Goal: Task Accomplishment & Management: Complete application form

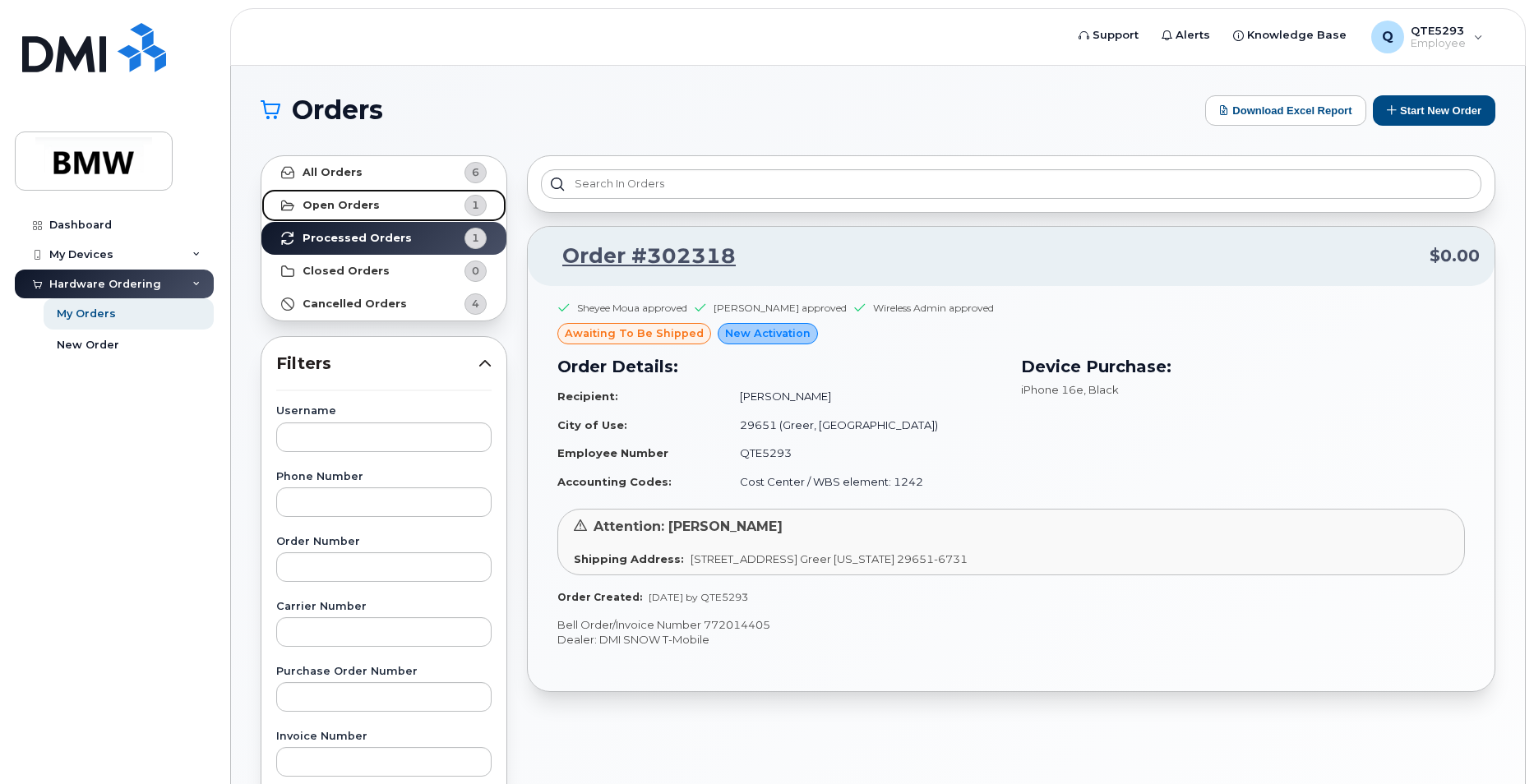
click at [334, 213] on link "Open Orders 1" at bounding box center [384, 205] width 245 height 33
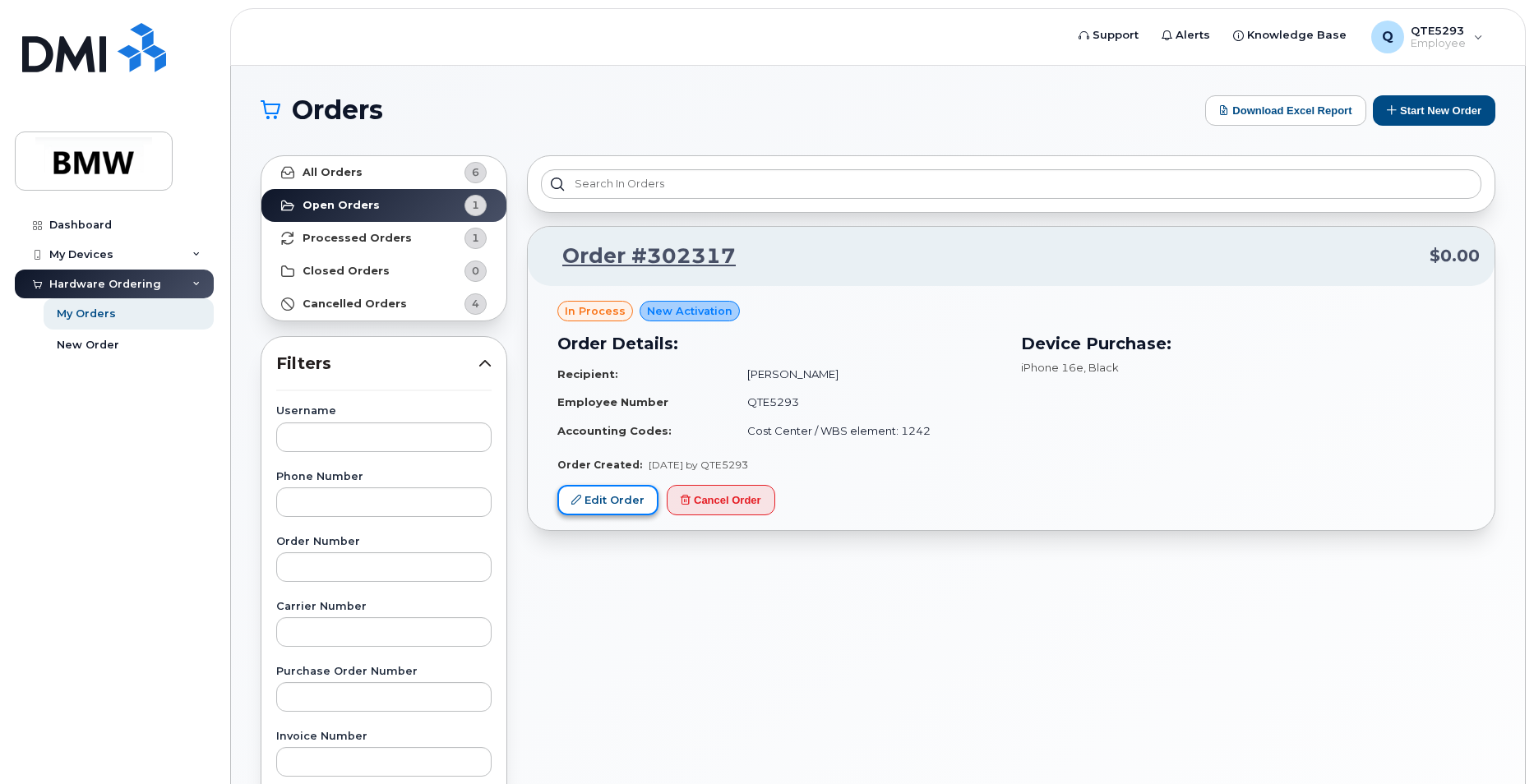
click at [626, 508] on link "Edit Order" at bounding box center [608, 500] width 101 height 31
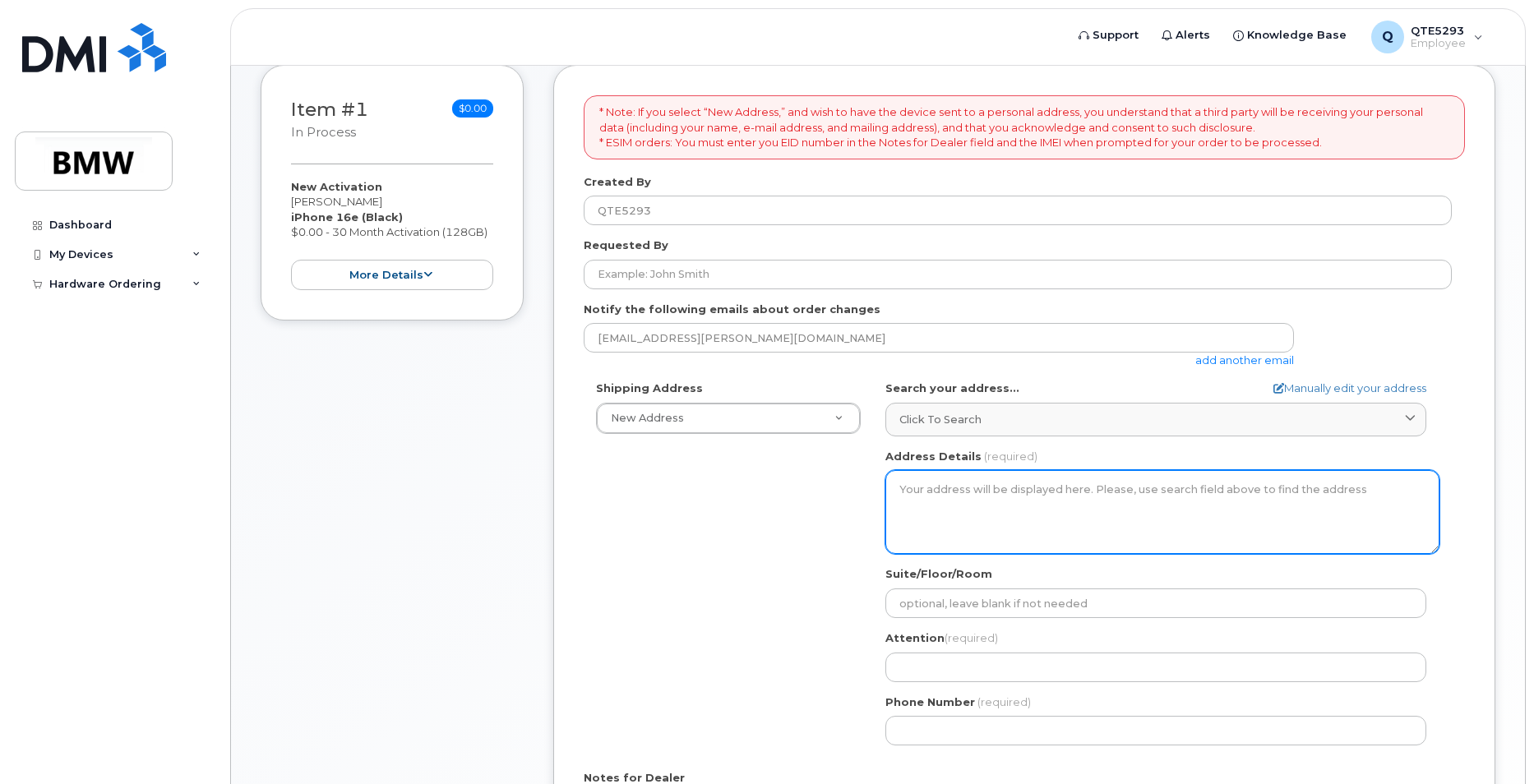
scroll to position [329, 0]
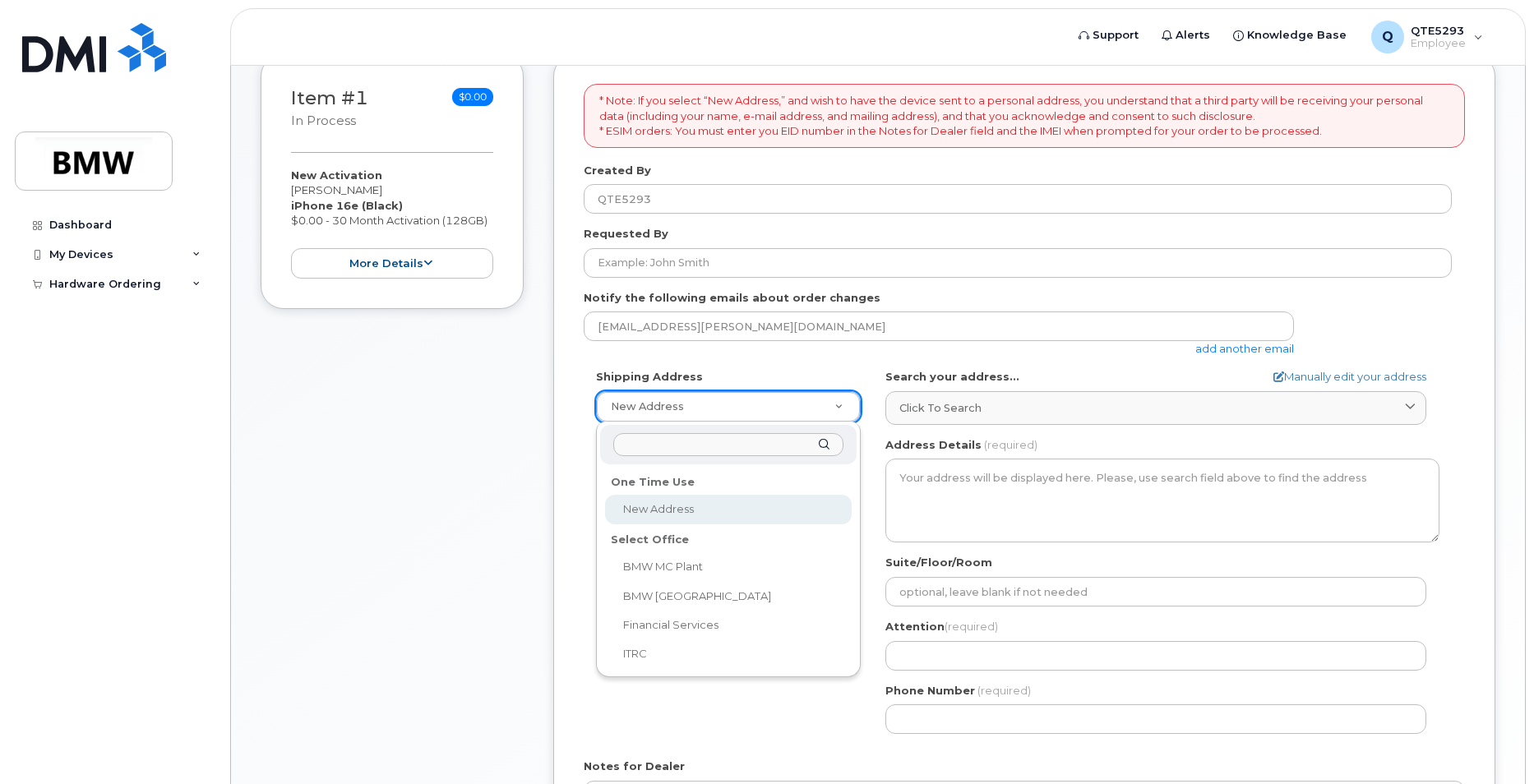
select select
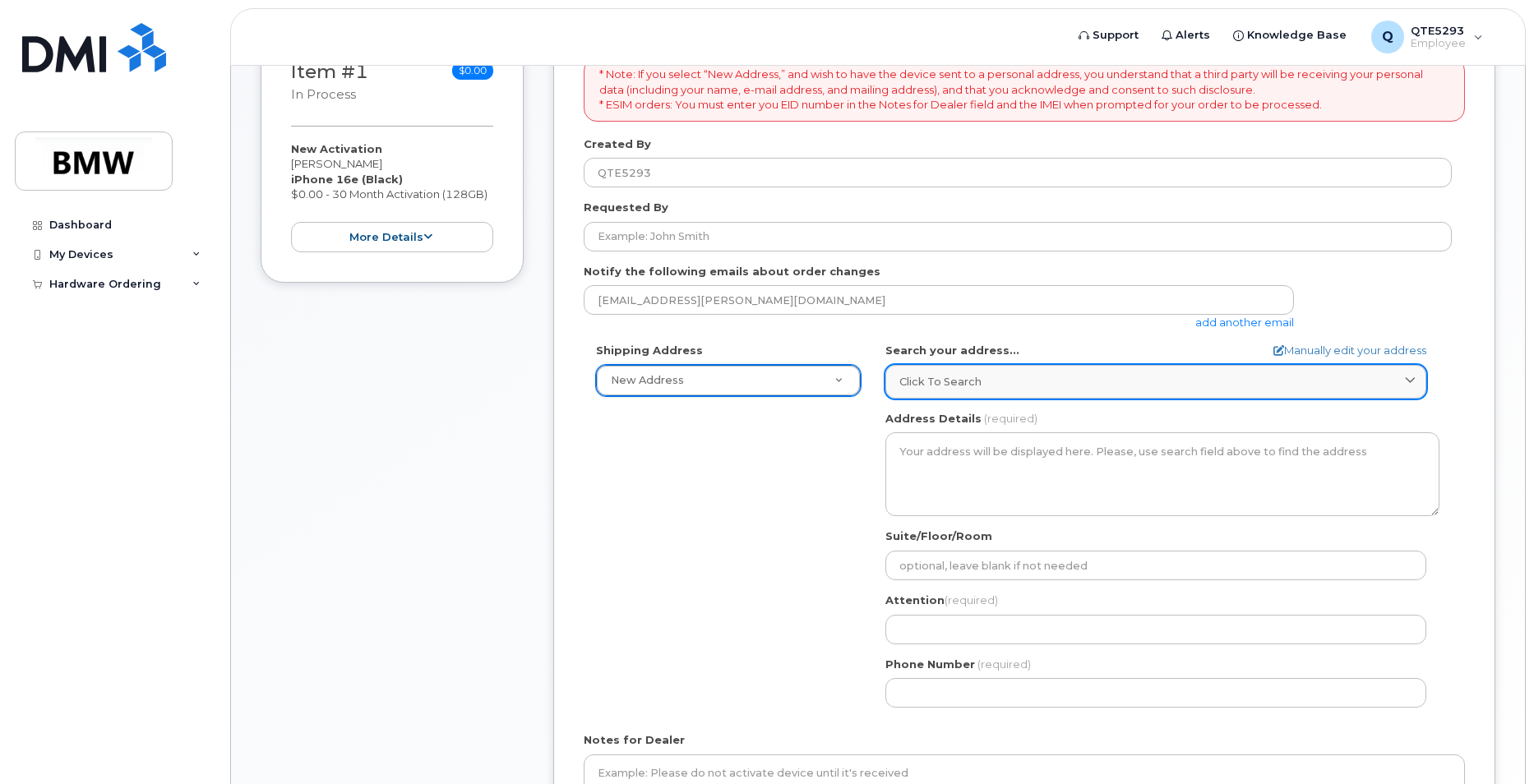
scroll to position [395, 0]
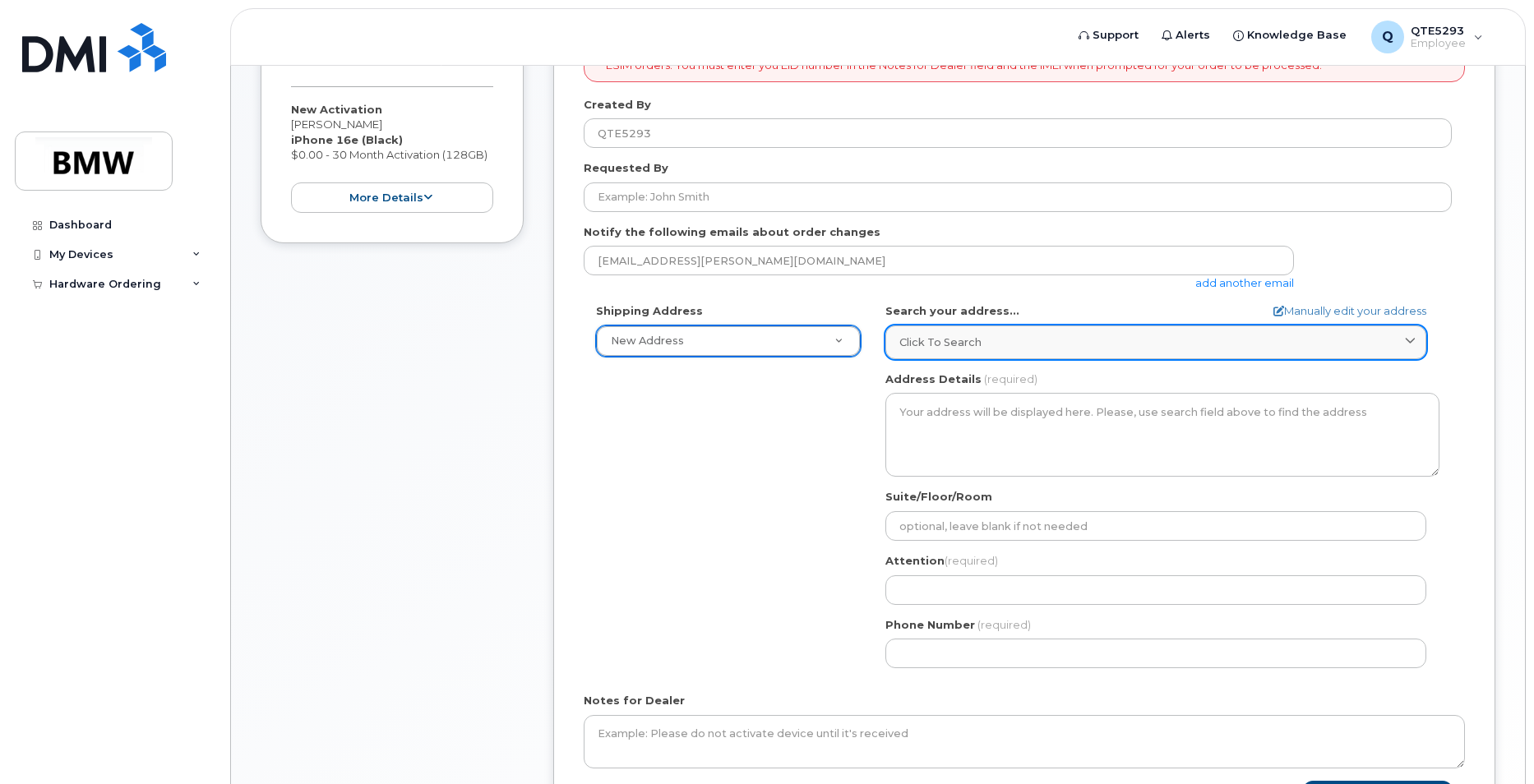
click at [1003, 338] on div "Click to search" at bounding box center [1156, 342] width 513 height 15
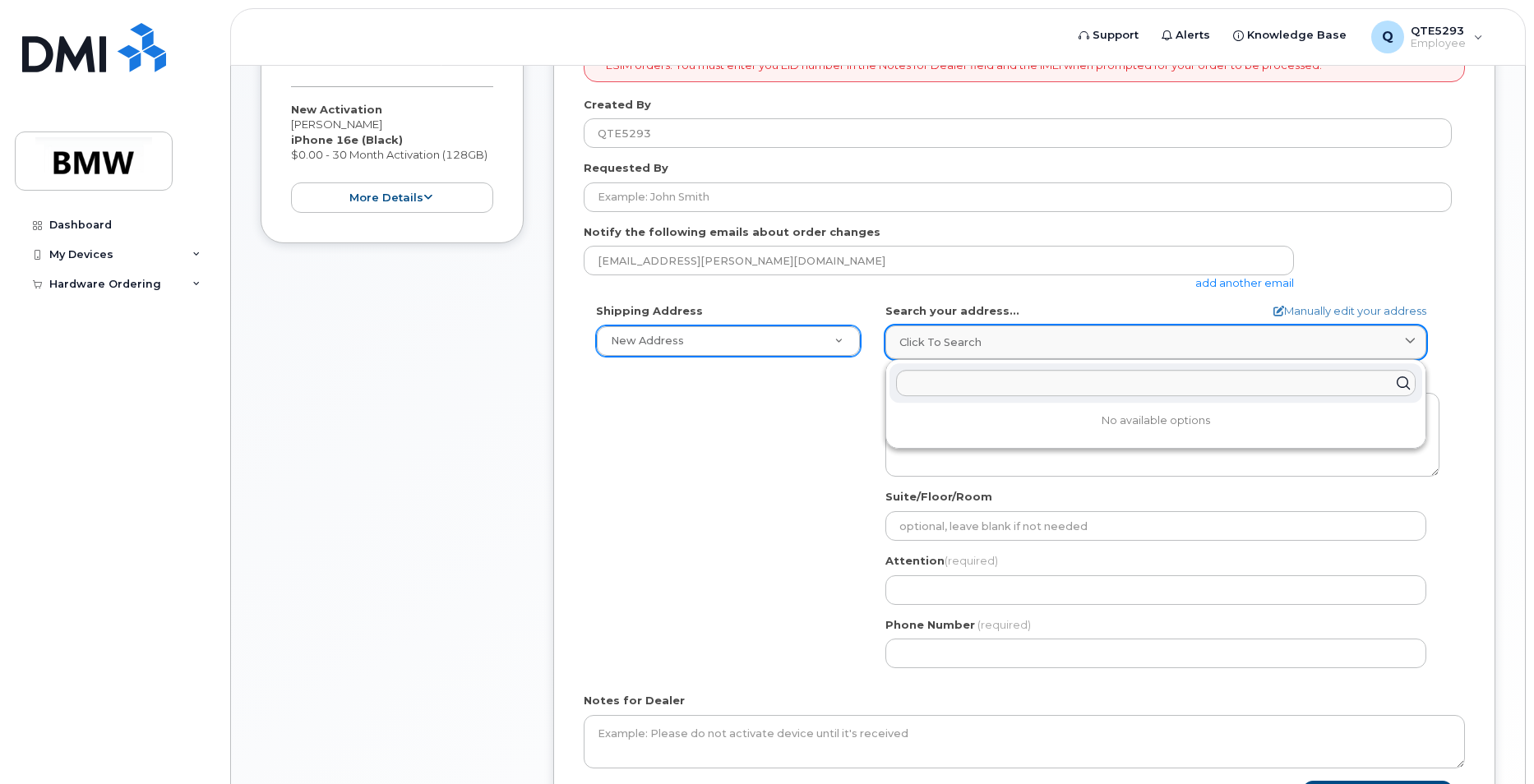
click at [1003, 338] on div "Click to search" at bounding box center [1156, 342] width 513 height 15
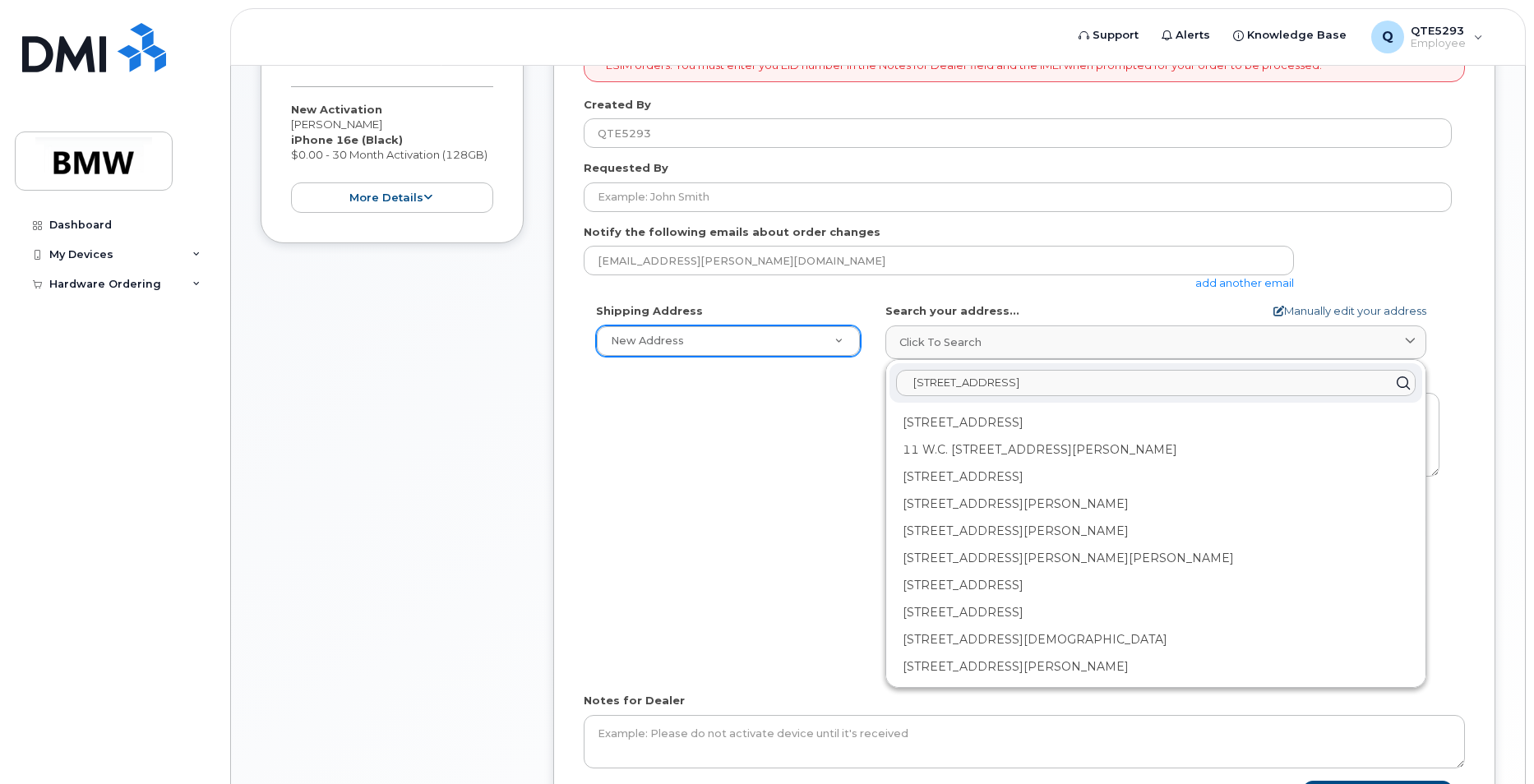
type input "117 river oaks circle piedmont SC"
click at [1328, 312] on link "Manually edit your address" at bounding box center [1350, 311] width 153 height 15
select select
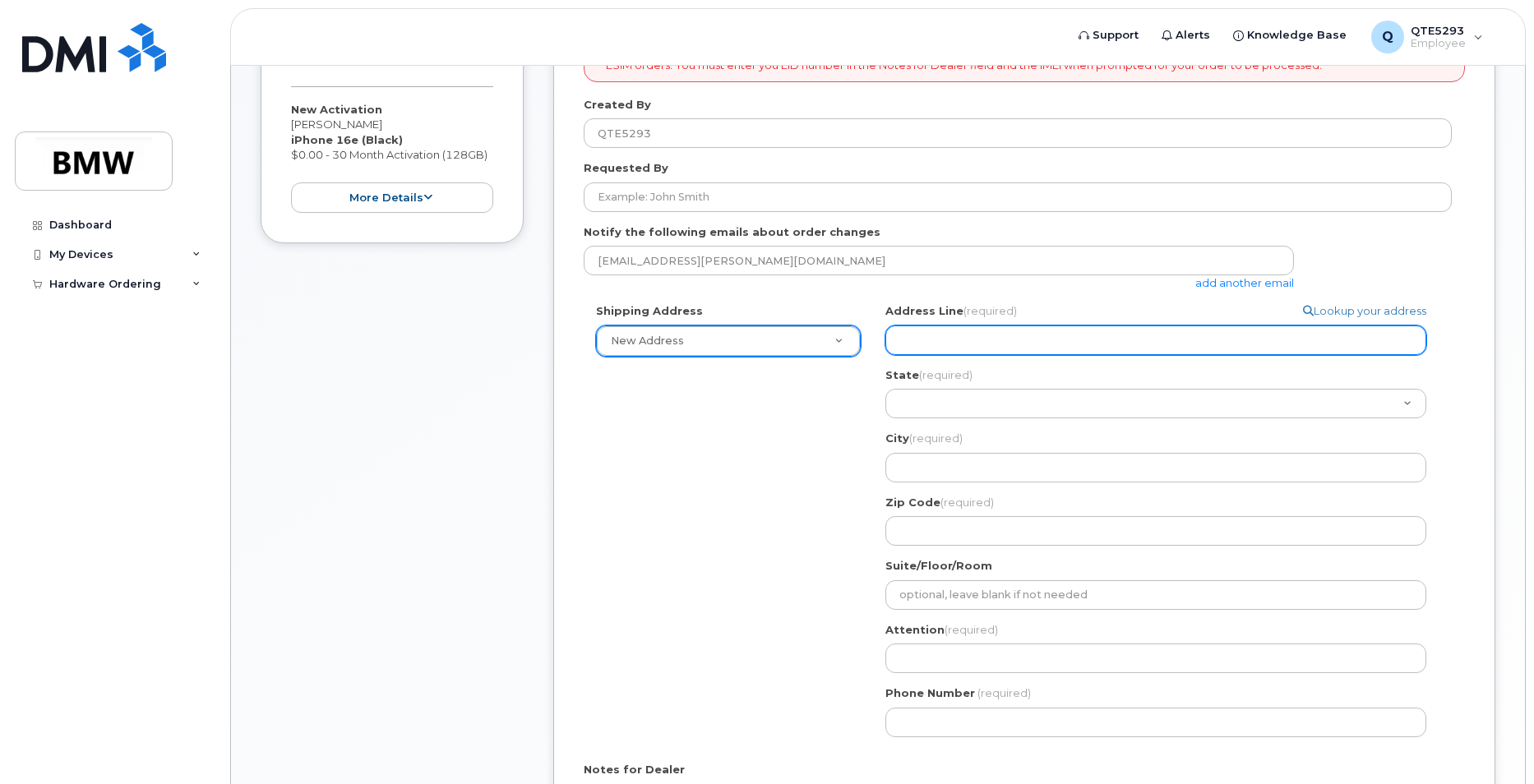
click at [1176, 337] on input "Address Line (required)" at bounding box center [1156, 340] width 541 height 30
select select
type input "1"
select select
type input "11"
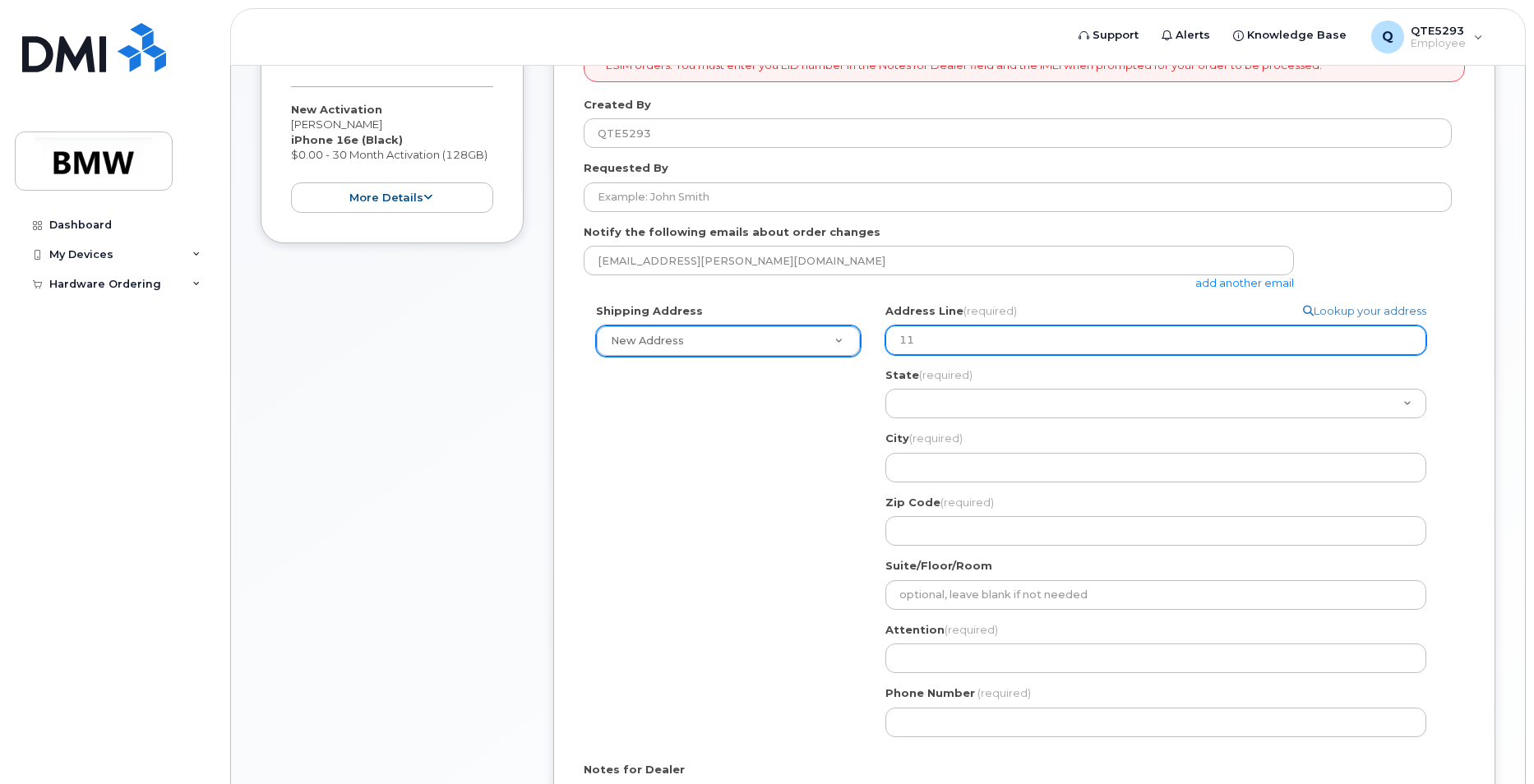
select select
type input "117"
select select
type input "117 r"
select select
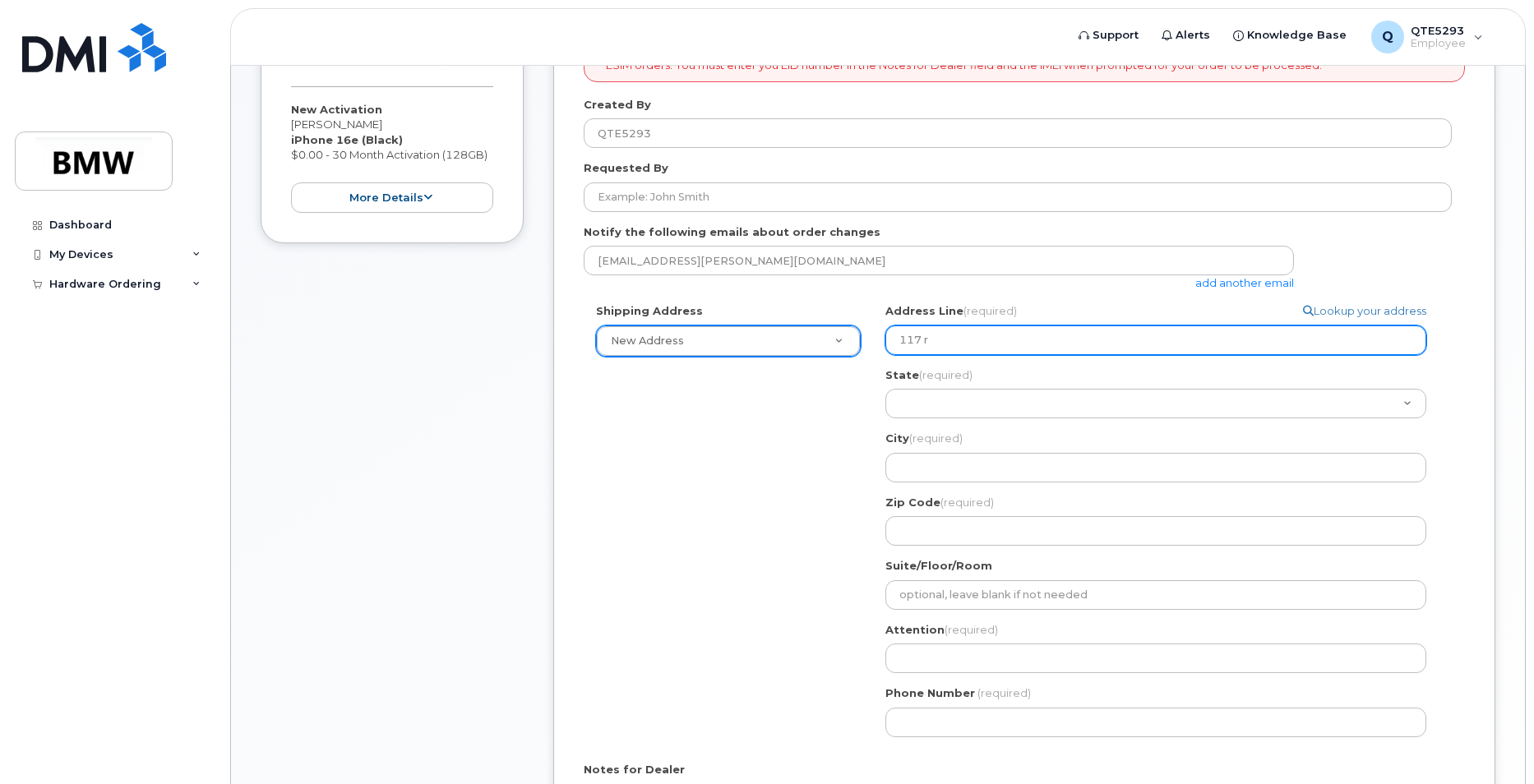
type input "117 ri"
select select
type input "117 riv"
select select
type input "117 rive"
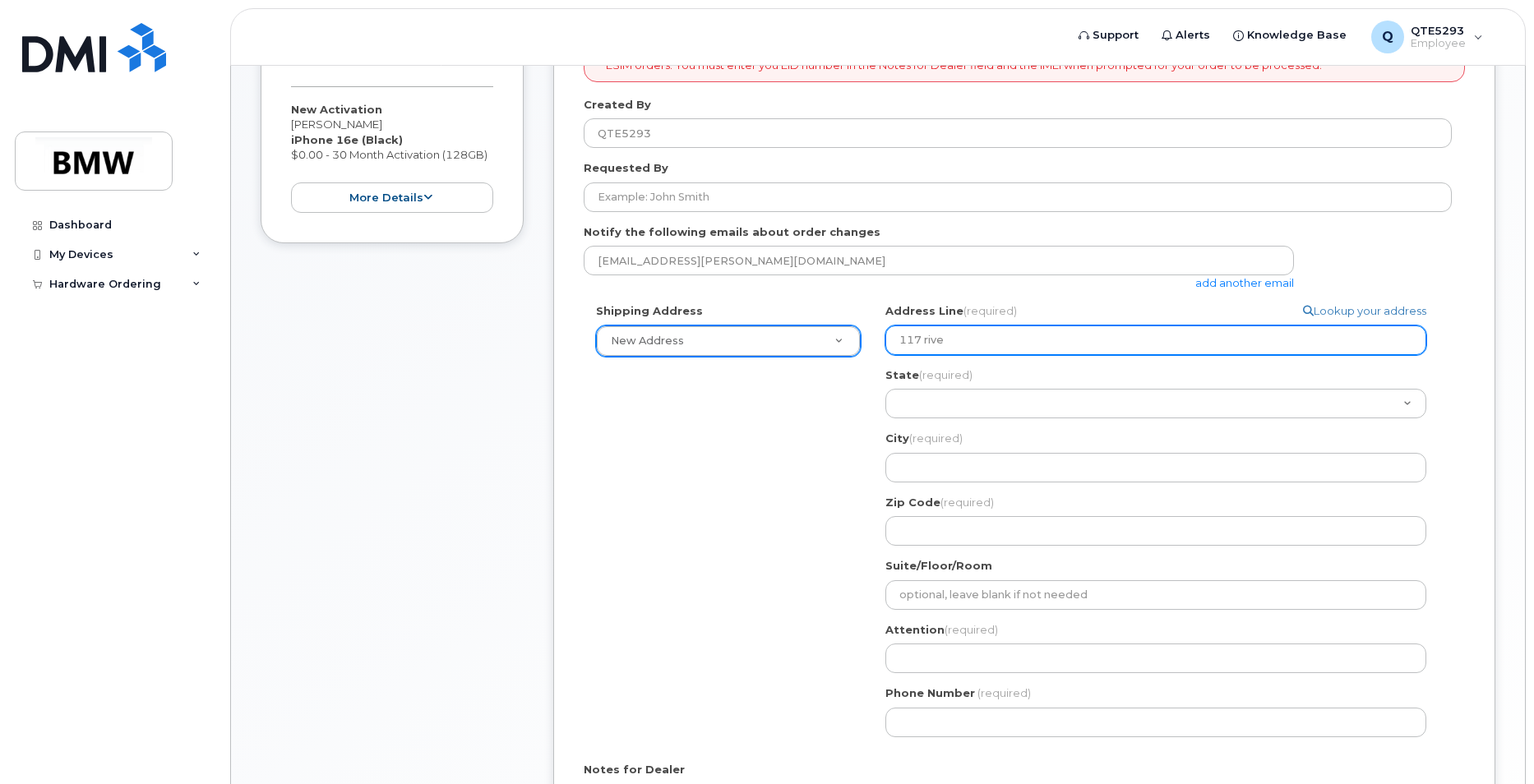
select select
type input "117 river"
select select
type input "117 river o"
select select
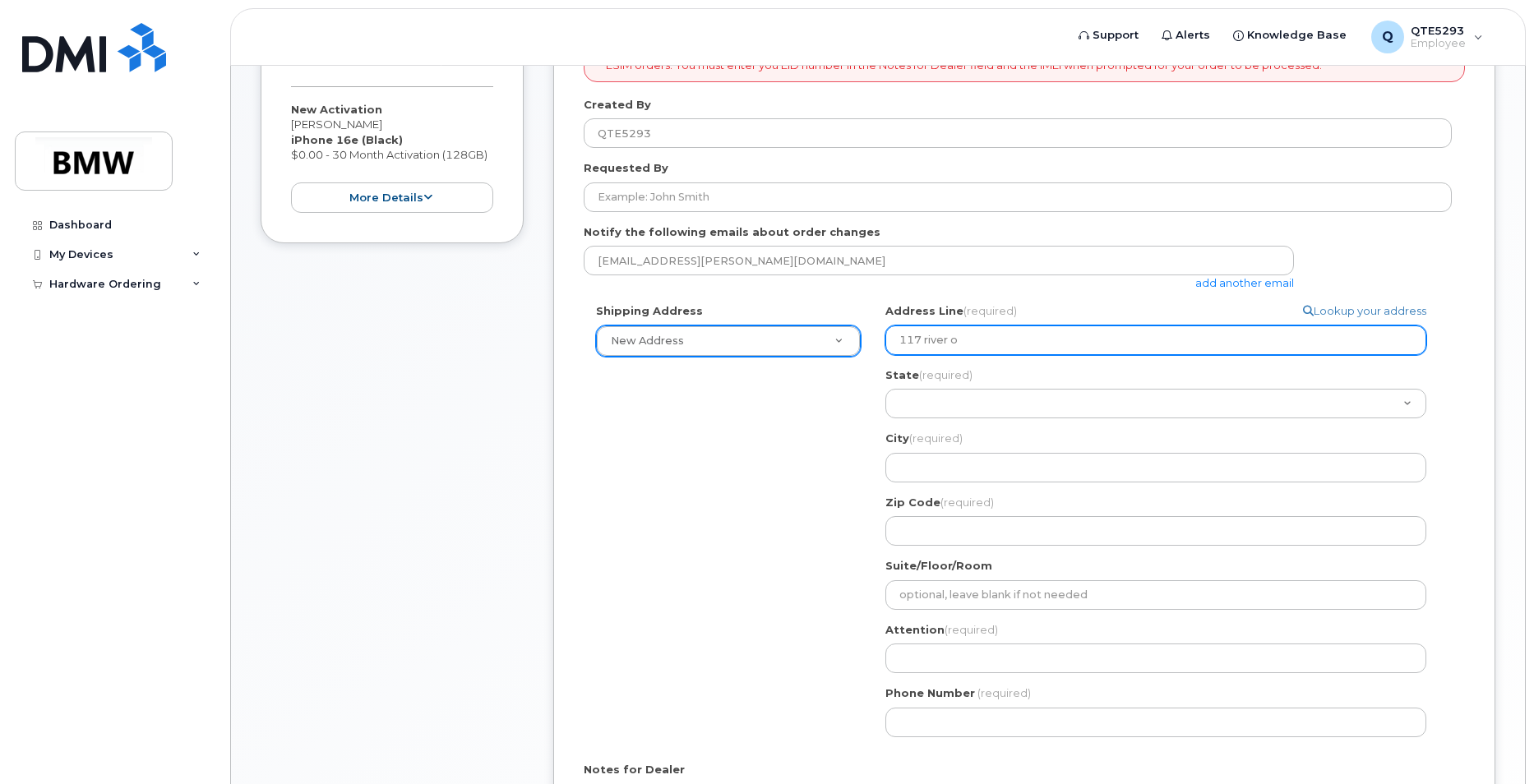
type input "117 river oa"
select select
type input "117 river oak"
select select
type input "117 river oaks"
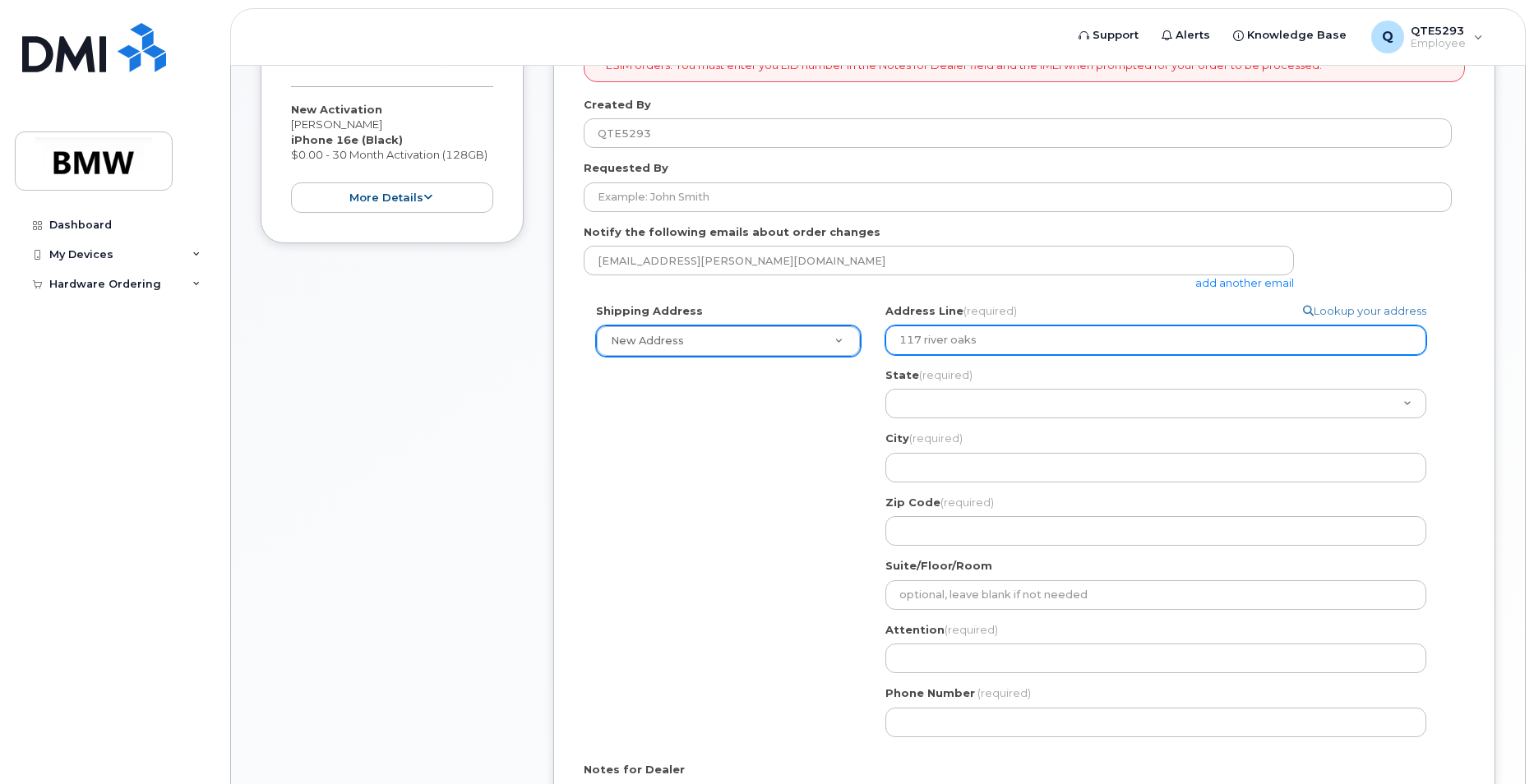
select select
type input "117 river oaks c"
select select
type input "117 river oaks ci"
select select
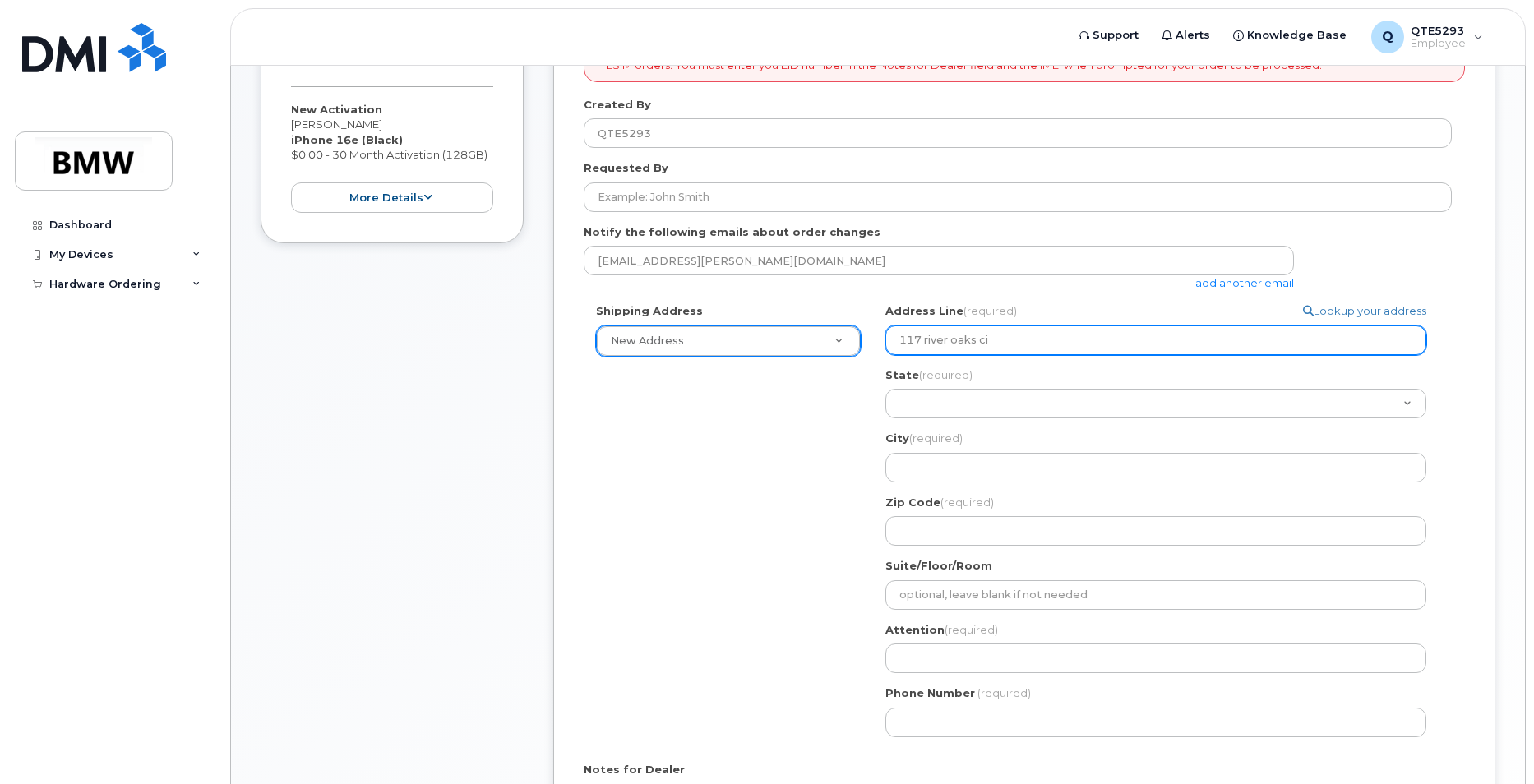
type input "117 river oaks cir"
select select
type input "117 river oaks circ"
select select
type input "117 river oaks circl"
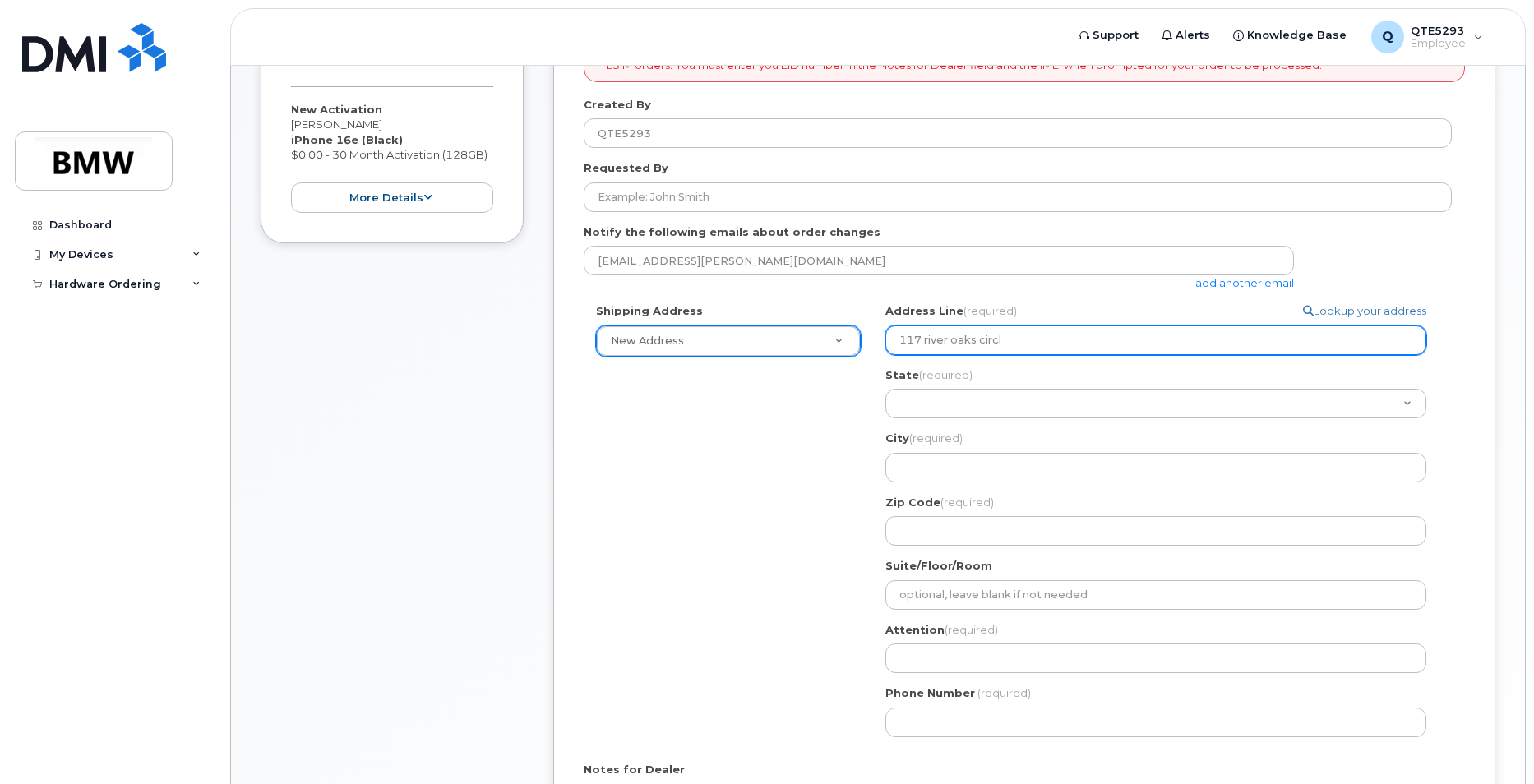
select select
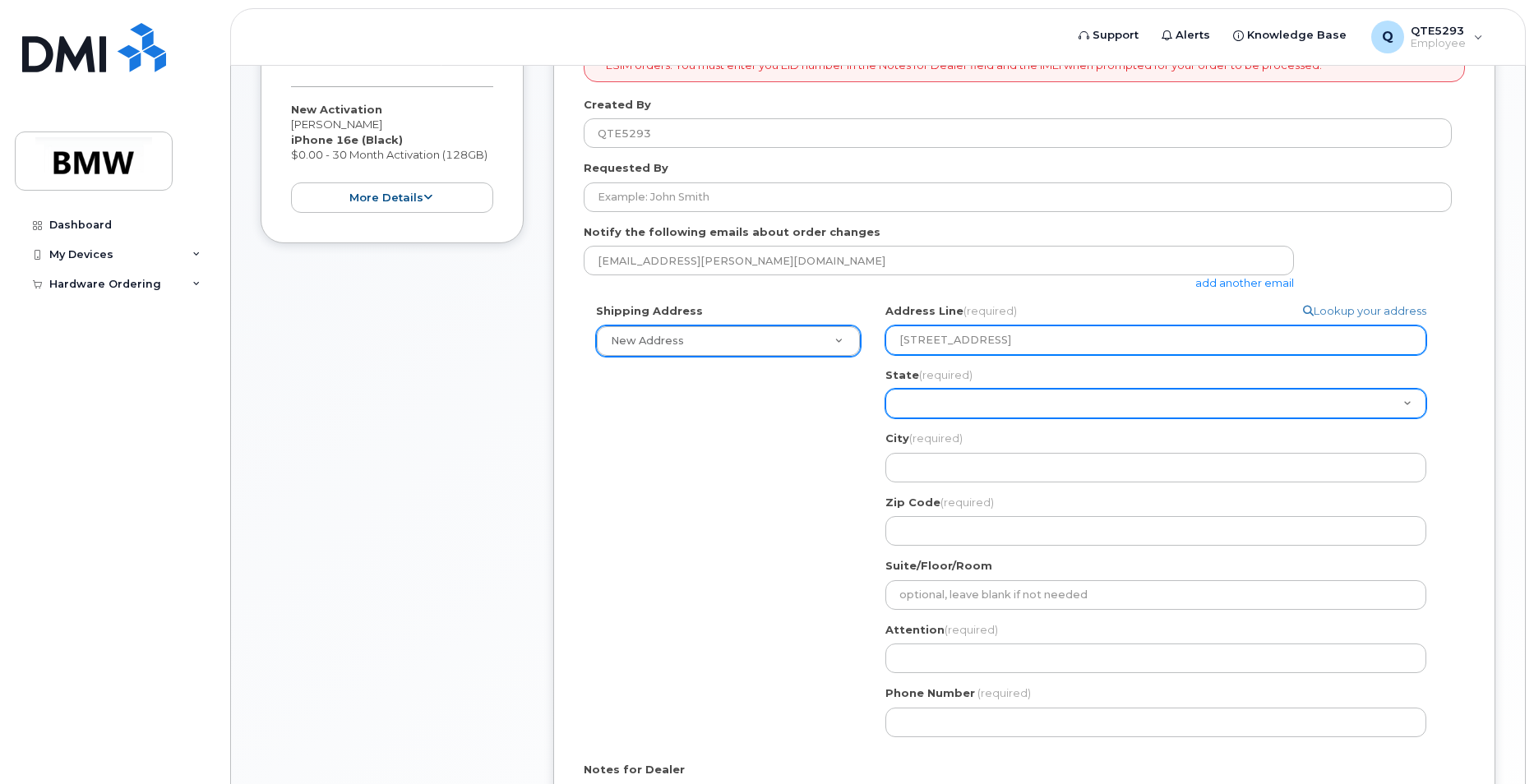
type input "117 river oaks circle"
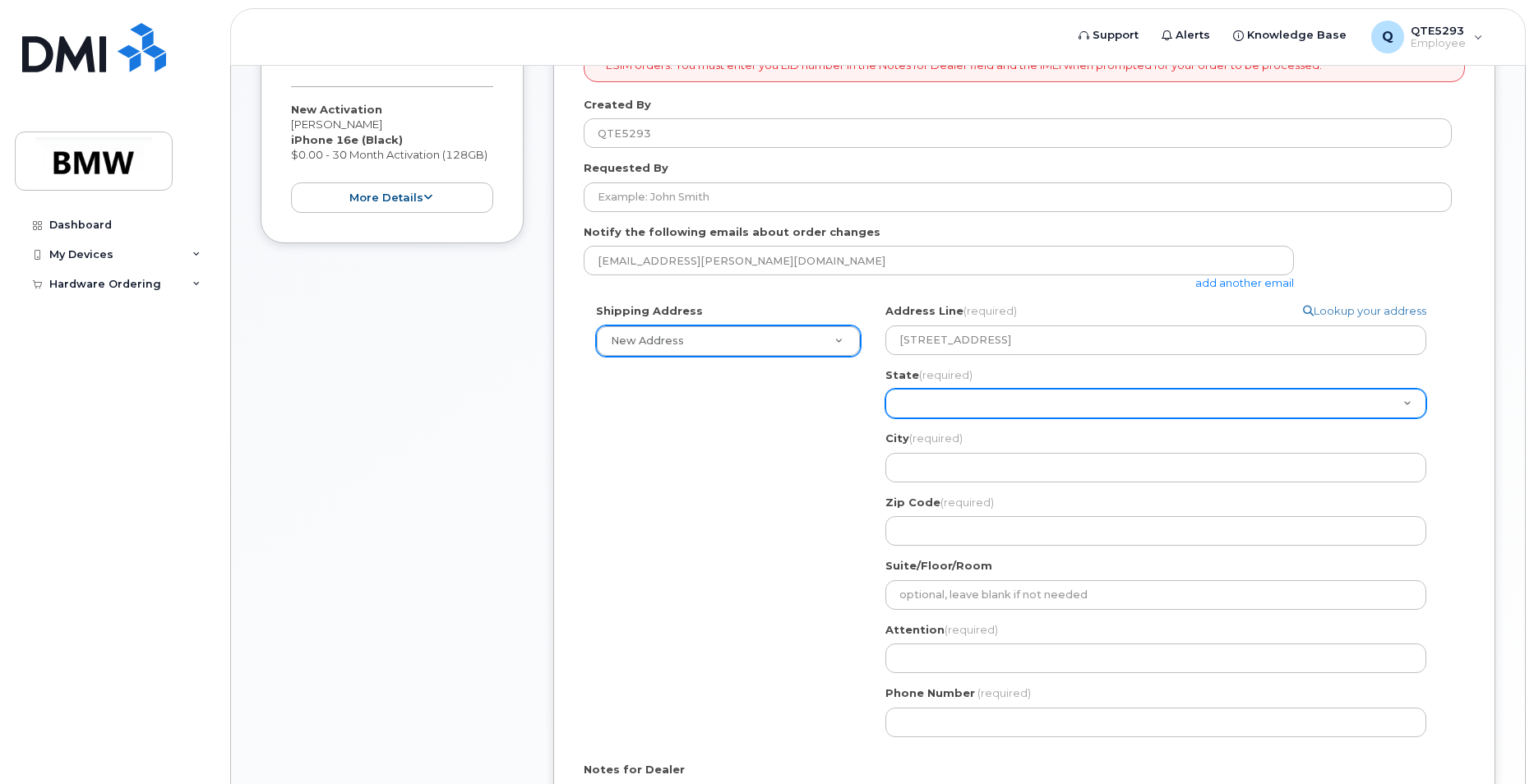
click at [1037, 412] on select "Alabama Alaska American Samoa Arizona Arkansas California Colorado Connecticut …" at bounding box center [1156, 403] width 541 height 30
select select "SC"
click at [885, 389] on select "Alabama Alaska American Samoa Arizona Arkansas California Colorado Connecticut …" at bounding box center [1156, 403] width 541 height 30
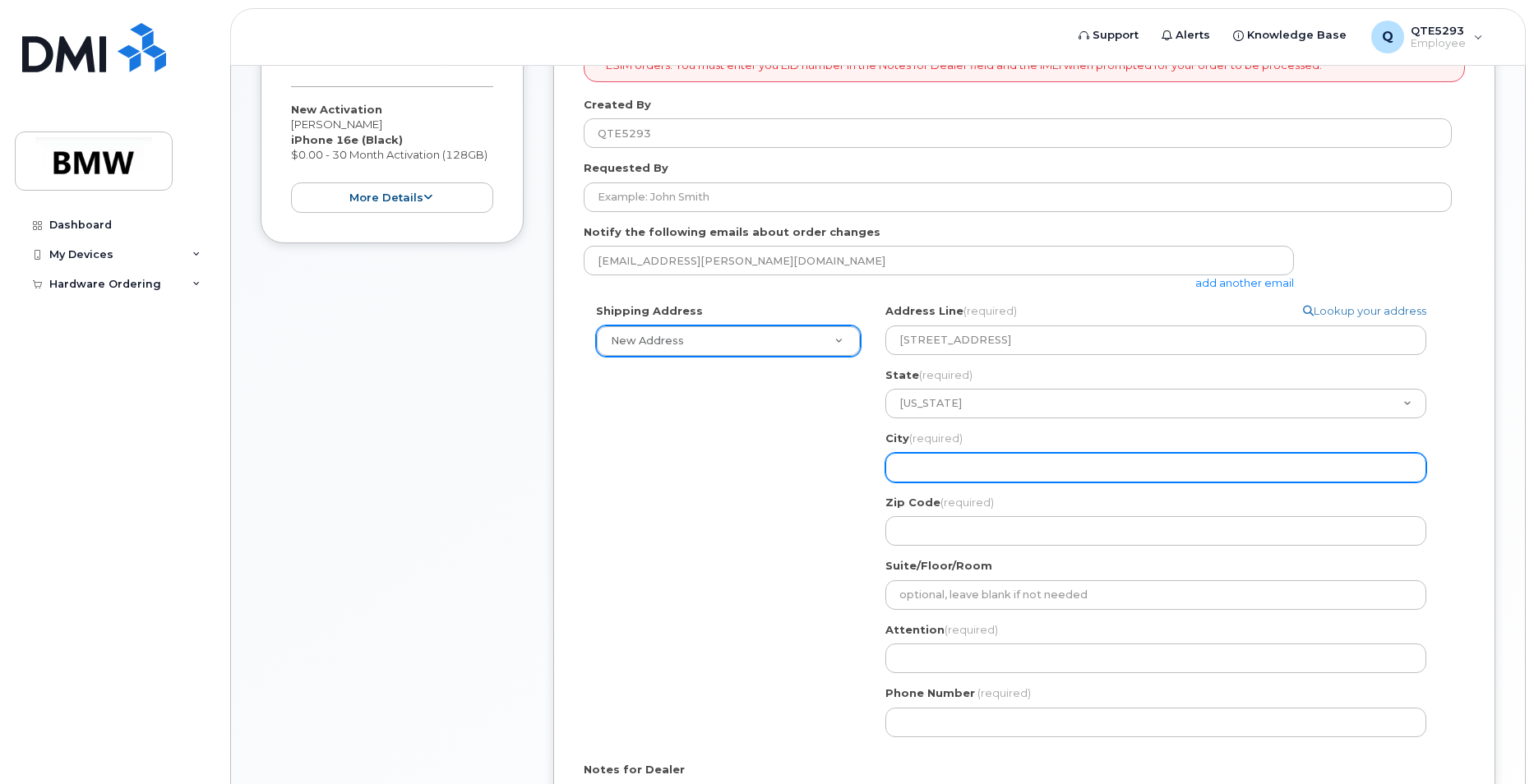
click at [976, 475] on input "City (required)" at bounding box center [1156, 468] width 541 height 30
select select
type input "p"
select select
type input "pi"
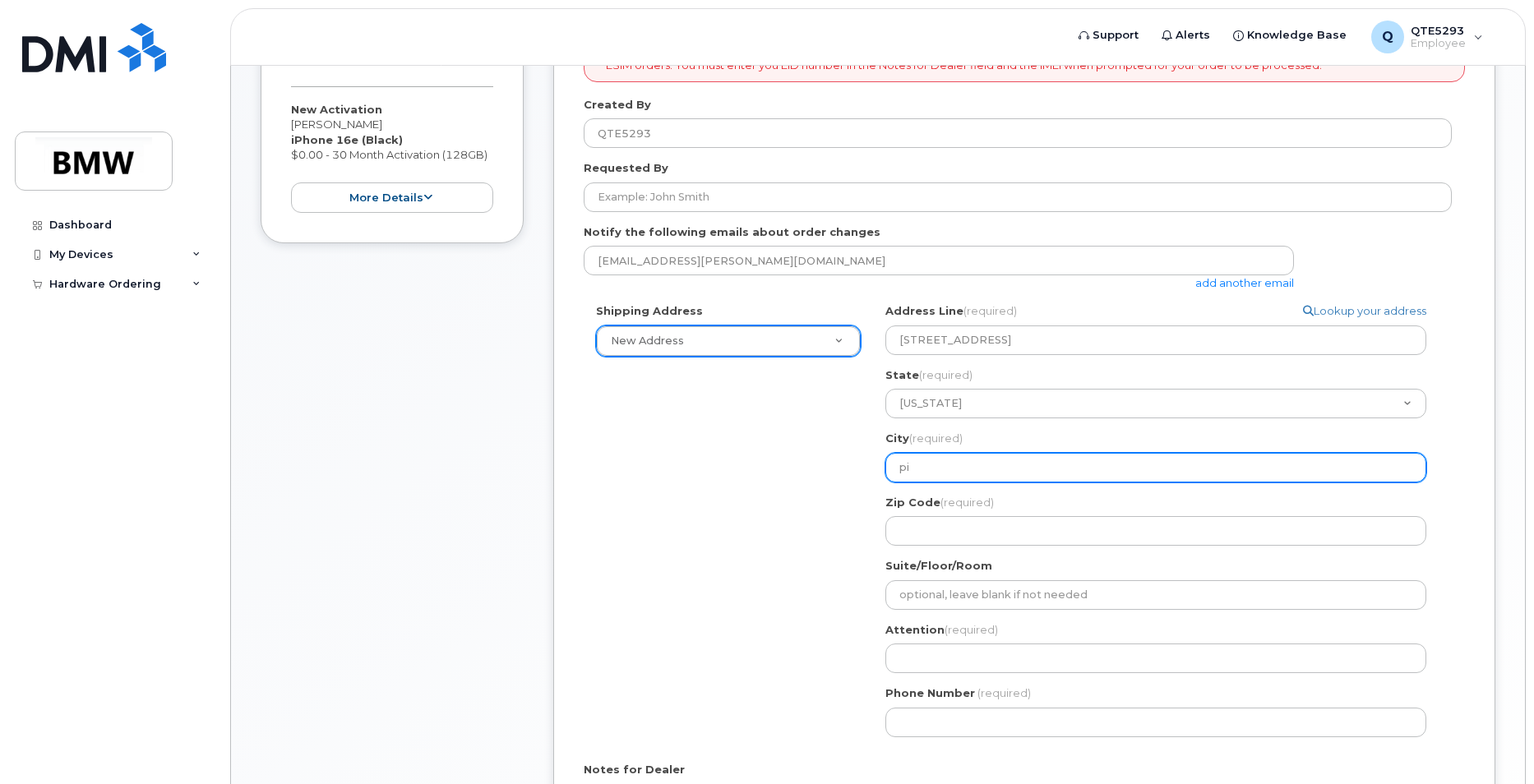
select select
type input "pie"
select select
type input "pied"
select select
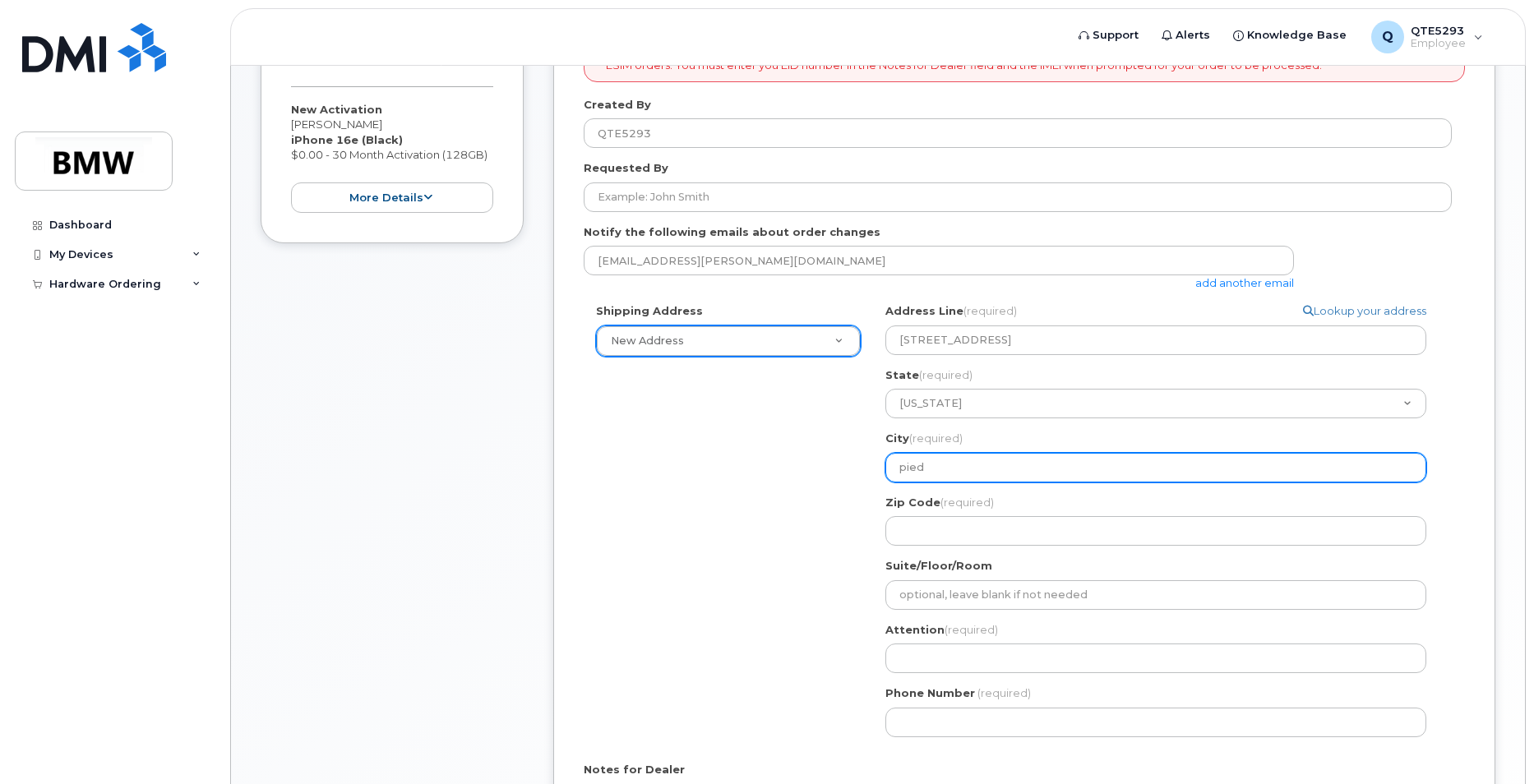
type input "piedm"
select select
type input "piedmo"
select select
type input "piedmon"
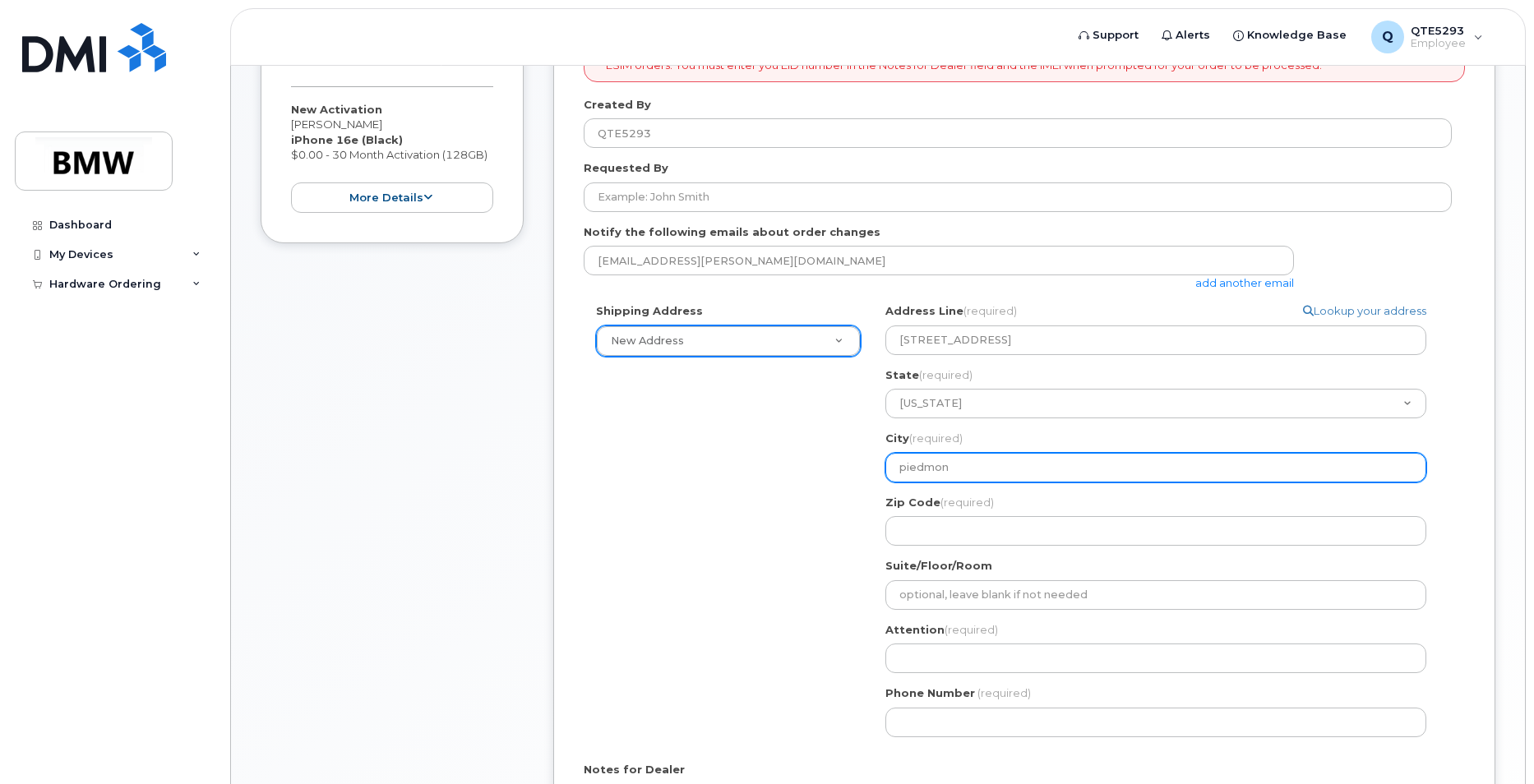
select select
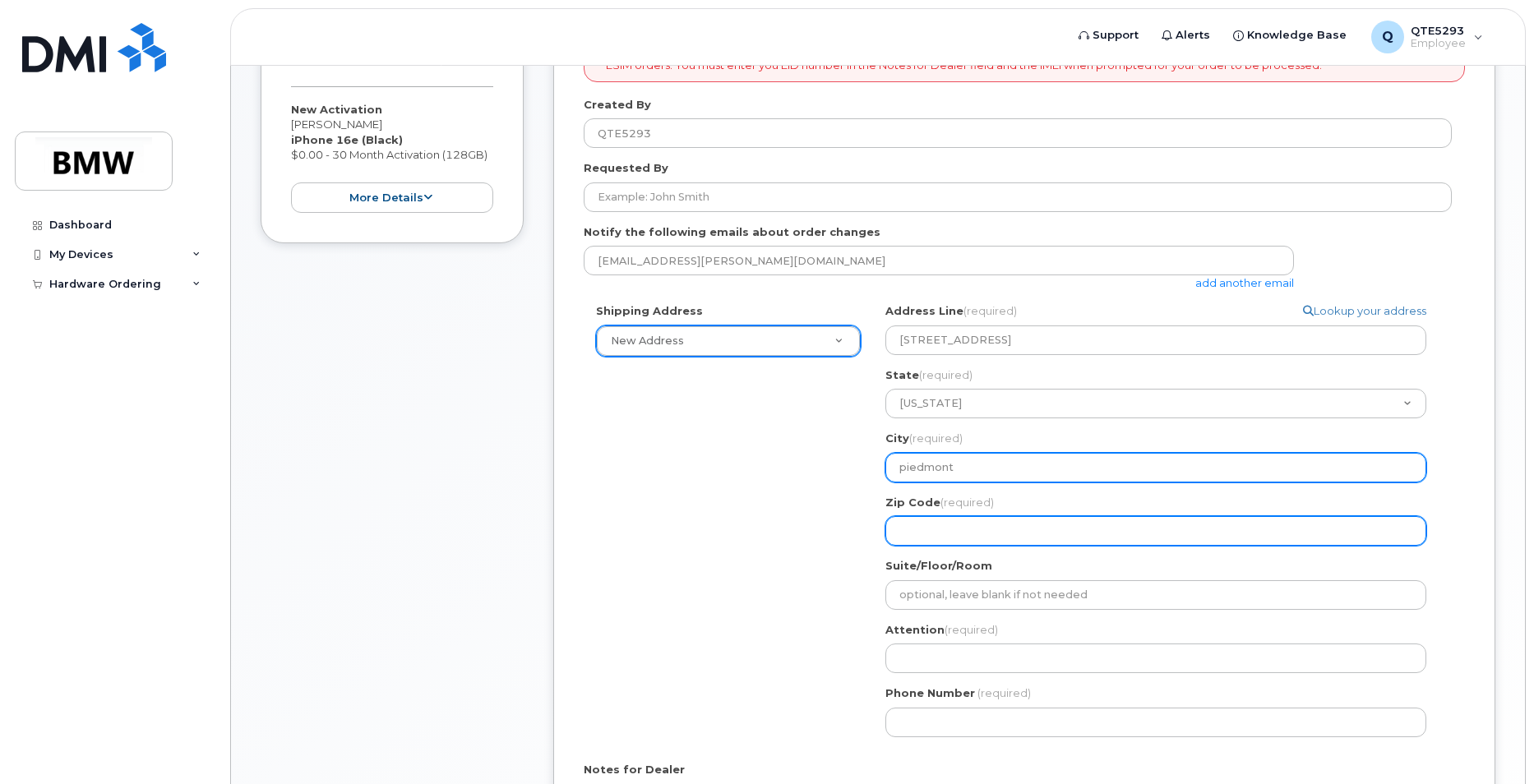
type input "piedmont"
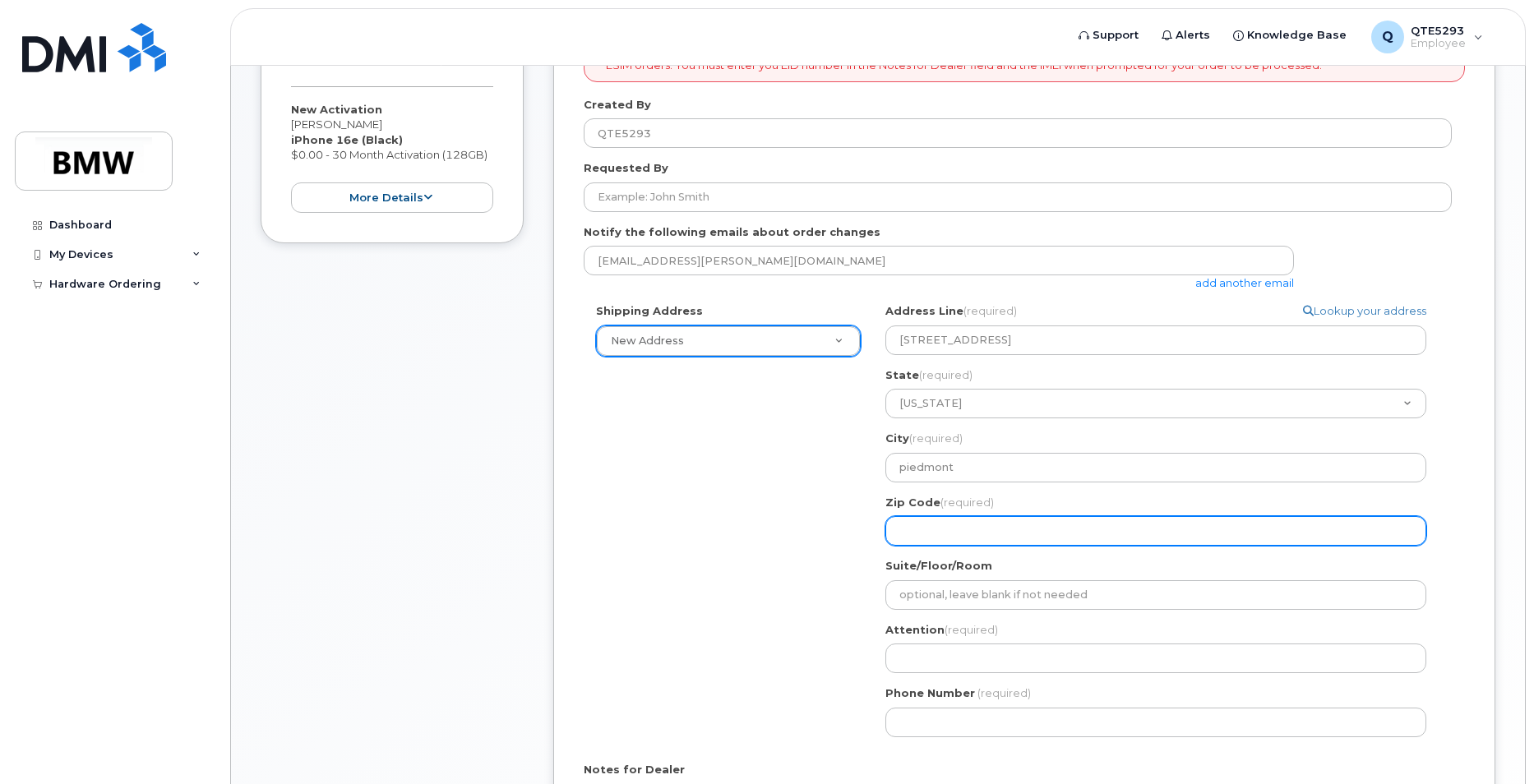
click at [974, 543] on input "Zip Code (required)" at bounding box center [1156, 531] width 541 height 30
select select
type input "2"
select select
type input "29"
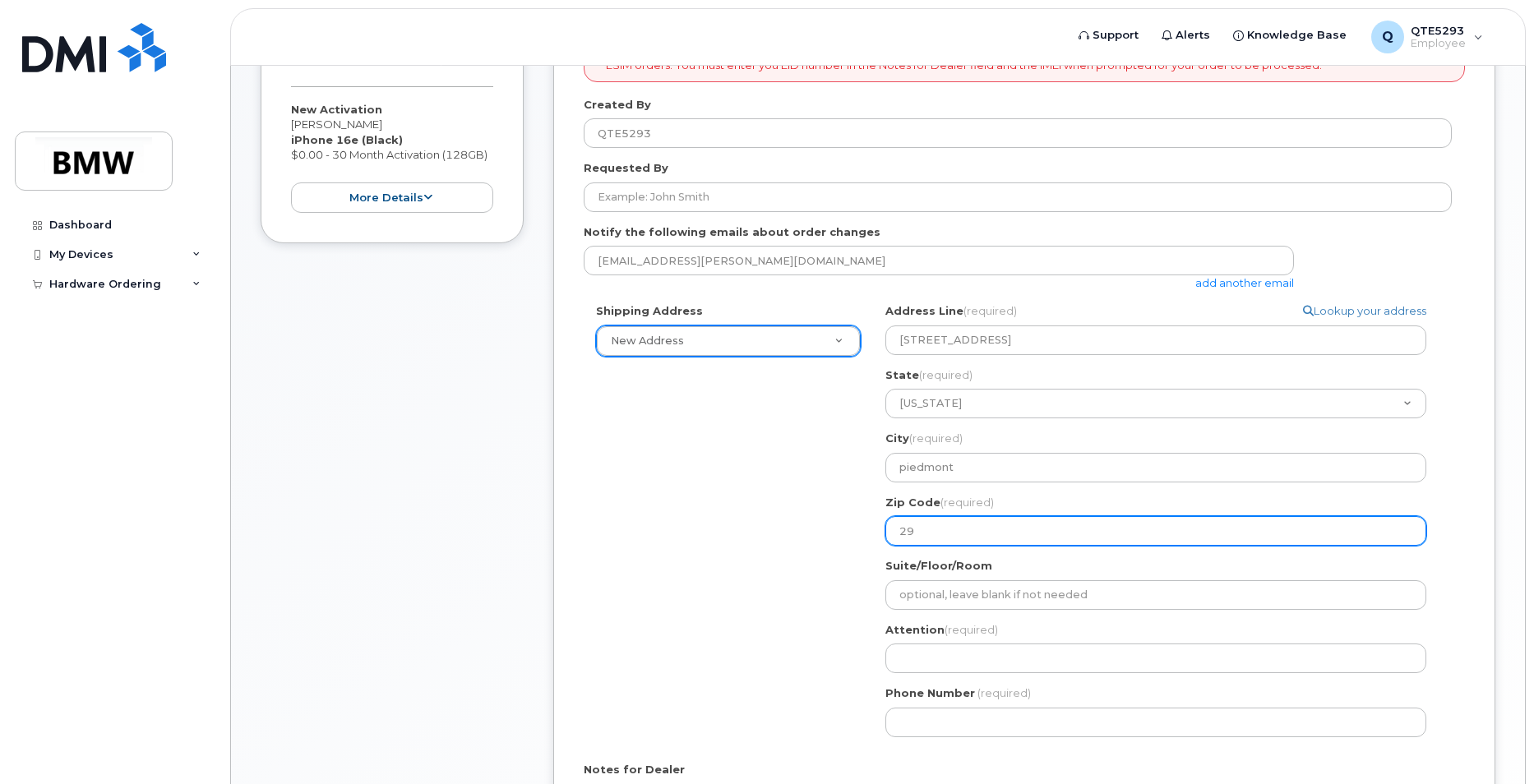
select select
type input "296"
select select
type input "2967"
select select
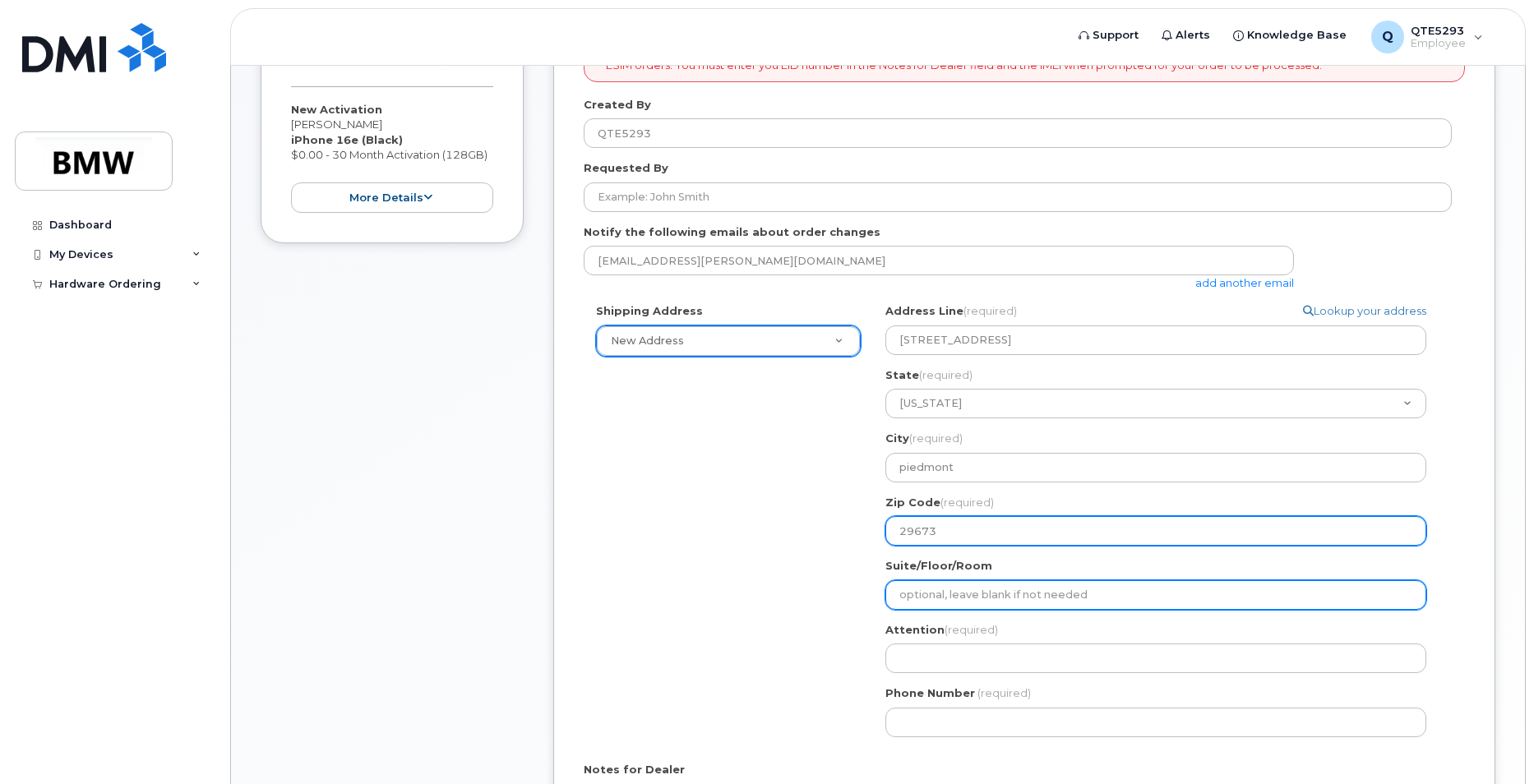
type input "29673"
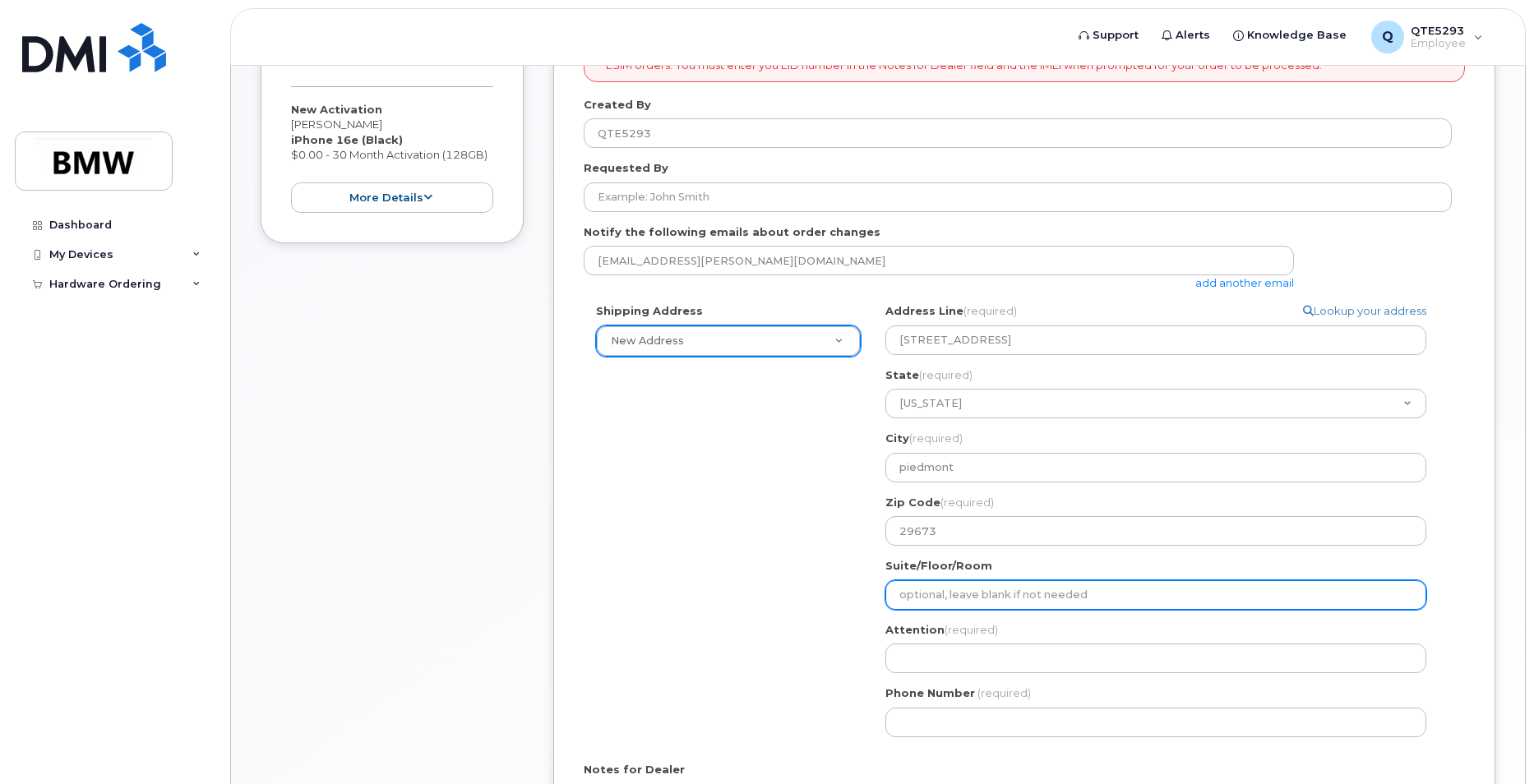
click at [916, 594] on input "Suite/Floor/Room" at bounding box center [1156, 595] width 541 height 30
click at [1251, 581] on input "Suite/Floor/Room" at bounding box center [1156, 595] width 541 height 30
click at [1238, 600] on input "Suite/Floor/Room" at bounding box center [1156, 595] width 541 height 30
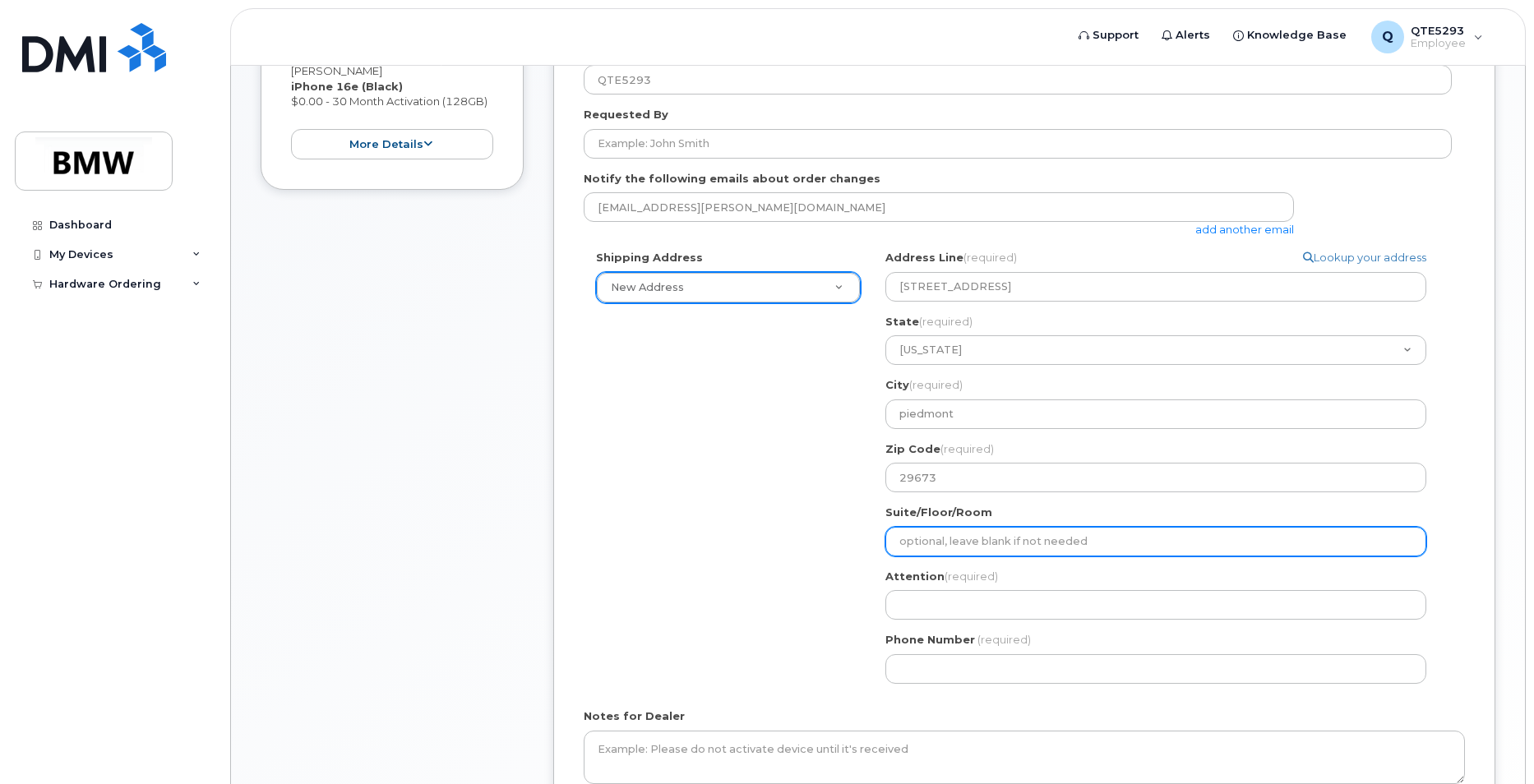
scroll to position [477, 0]
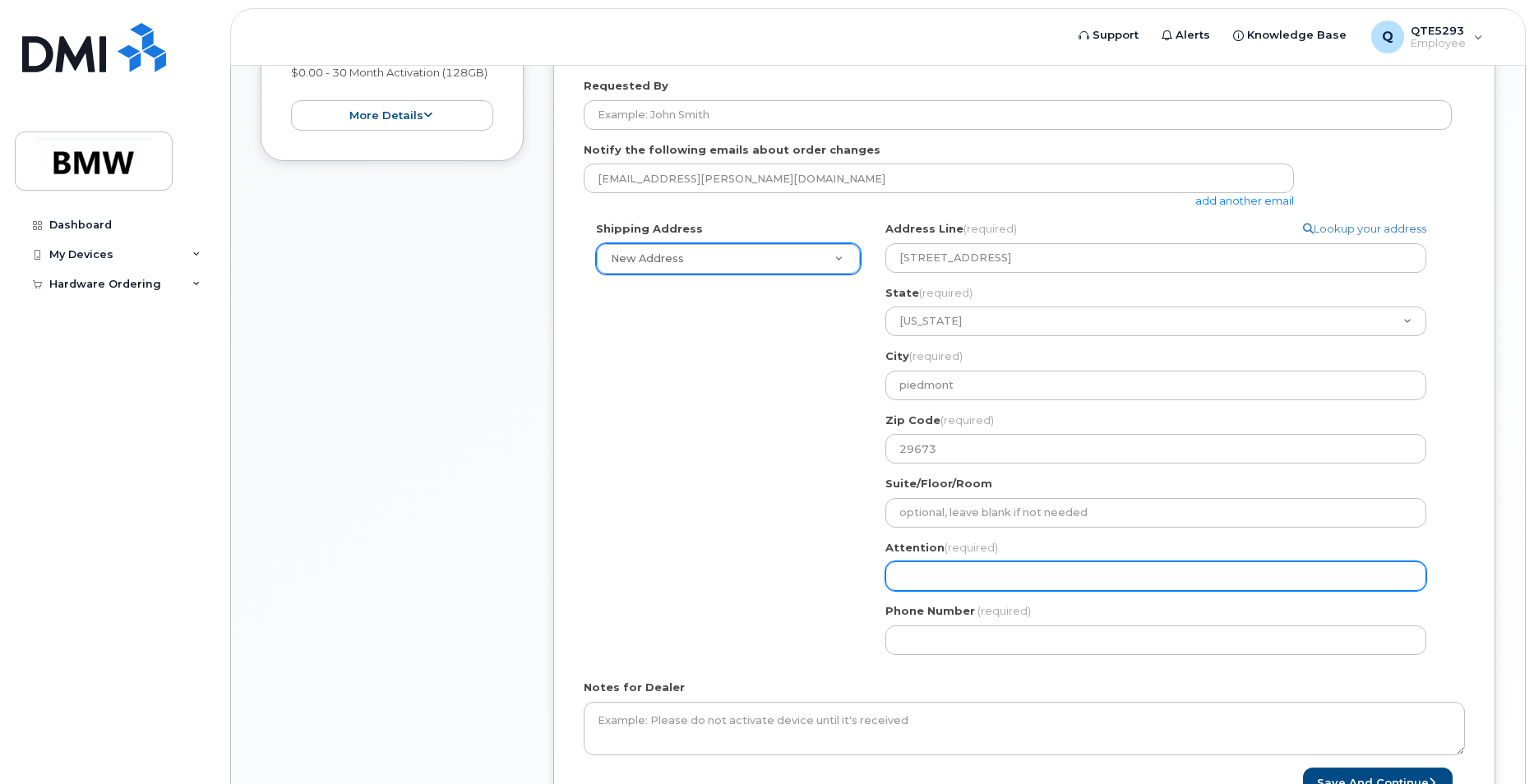
click at [1270, 573] on input "Attention (required)" at bounding box center [1156, 576] width 541 height 30
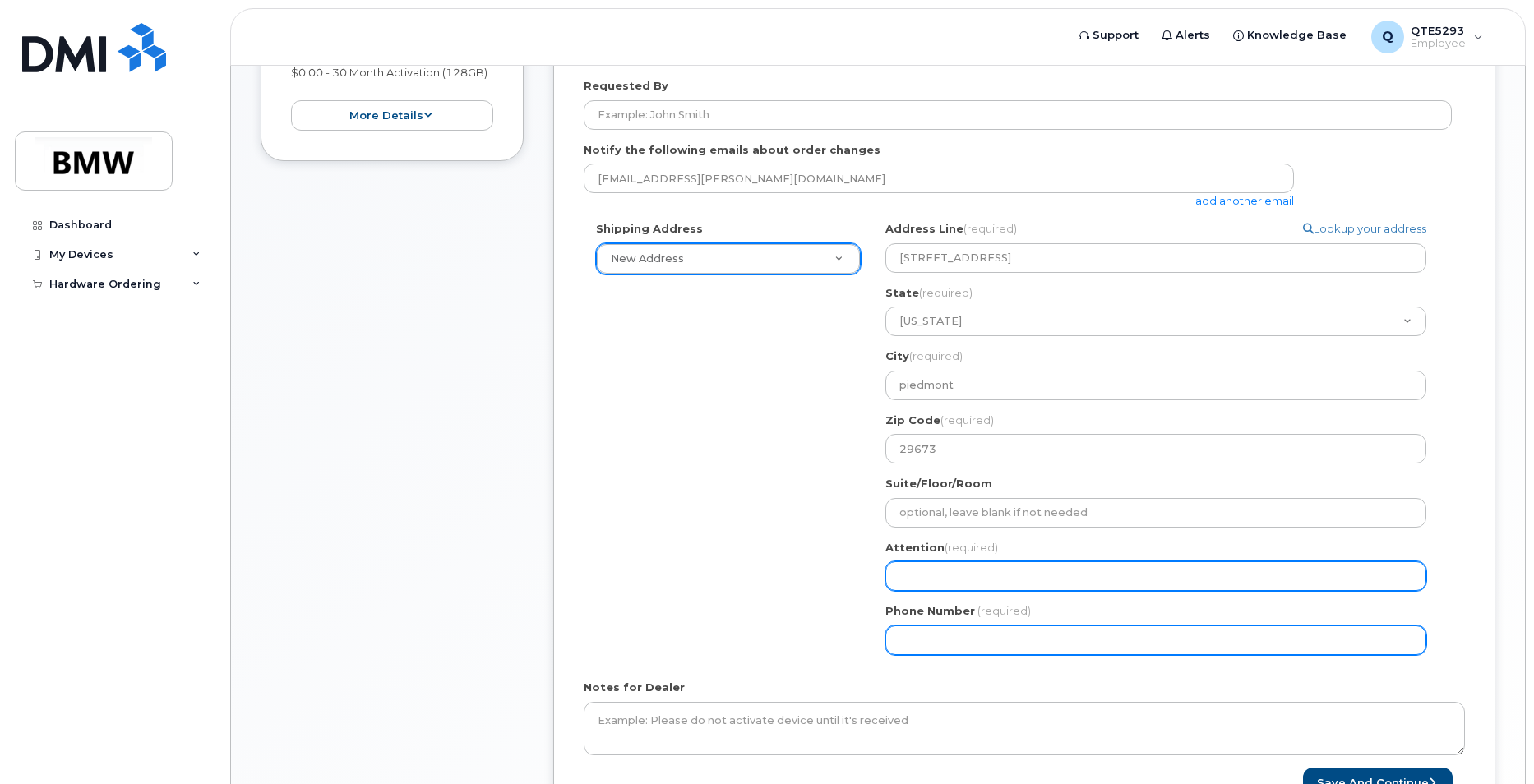
type input "Joe Collins"
select select
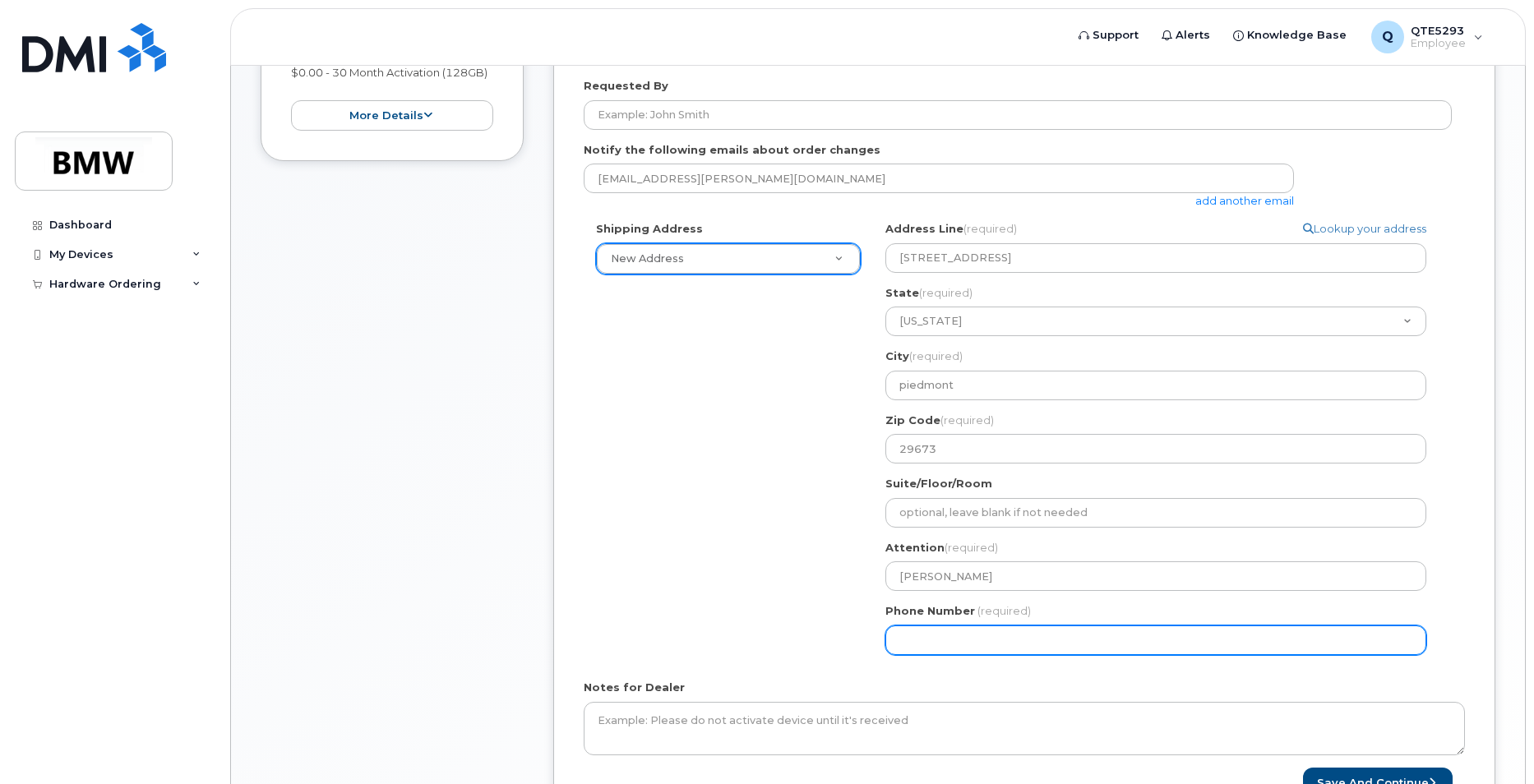
click at [1133, 645] on input "Phone Number" at bounding box center [1156, 640] width 541 height 30
type input "8644179678"
select select
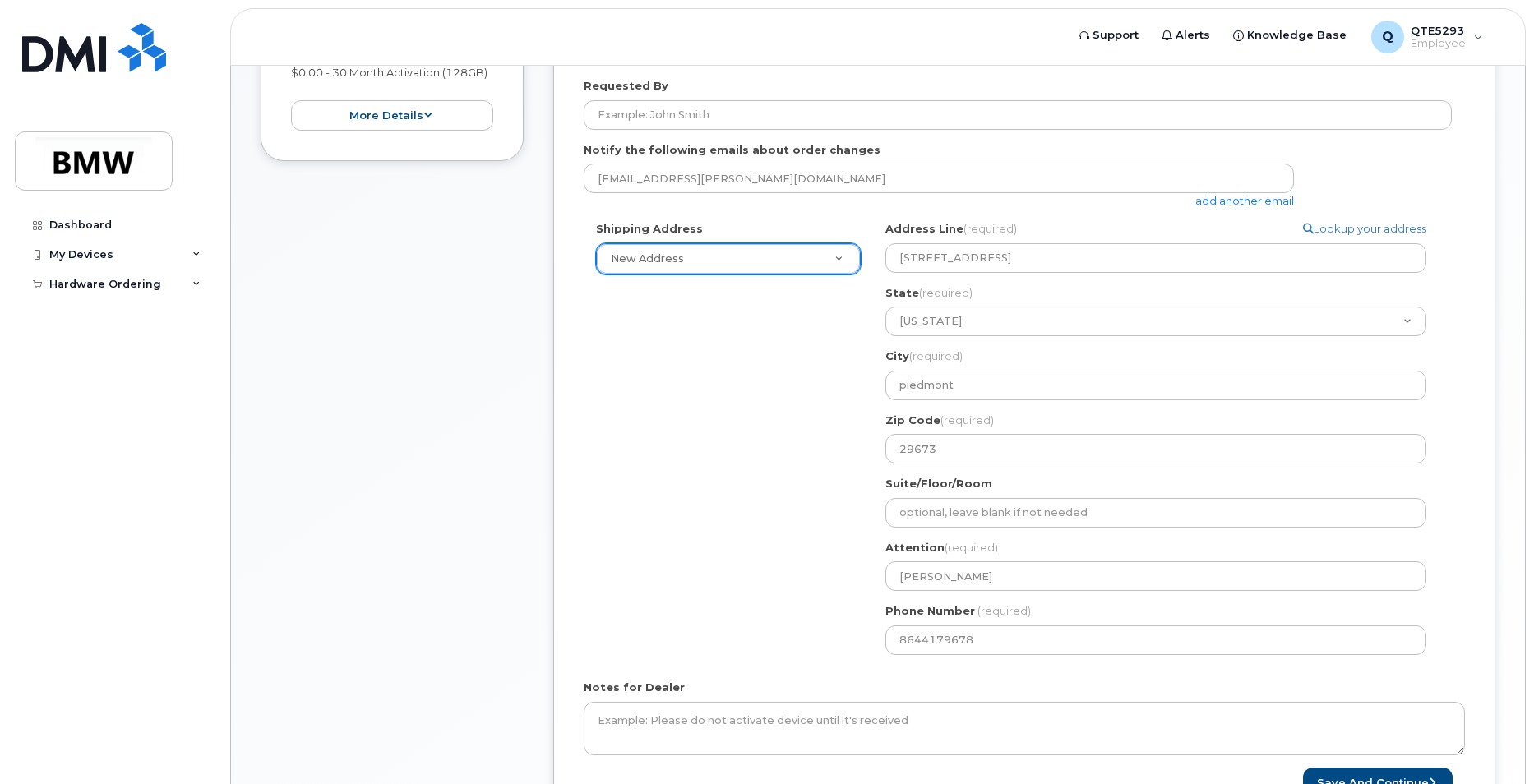
click at [861, 531] on div "Shipping Address New Address New Address BMW MC Plant BMW North America Financi…" at bounding box center [1017, 444] width 868 height 446
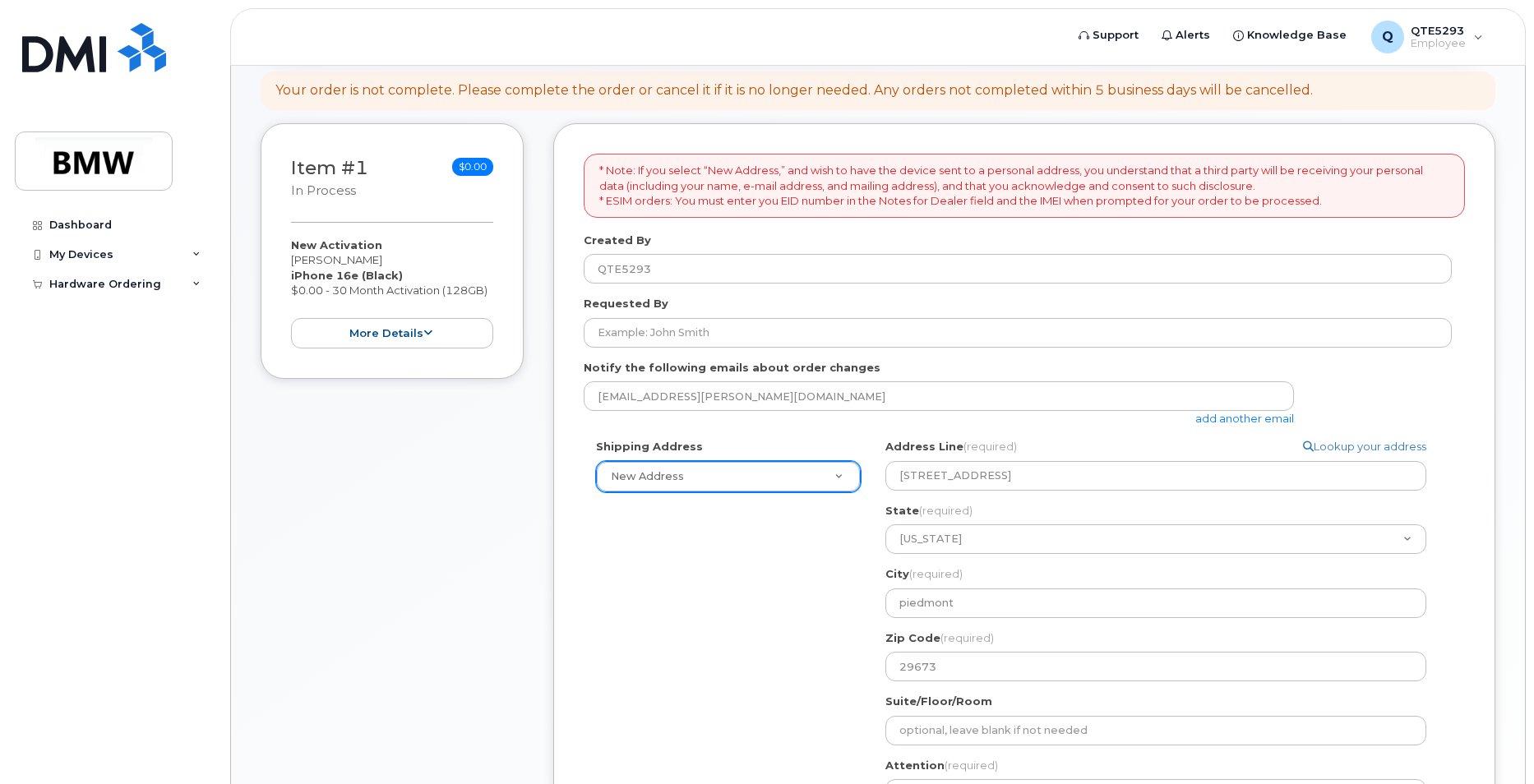
scroll to position [230, 0]
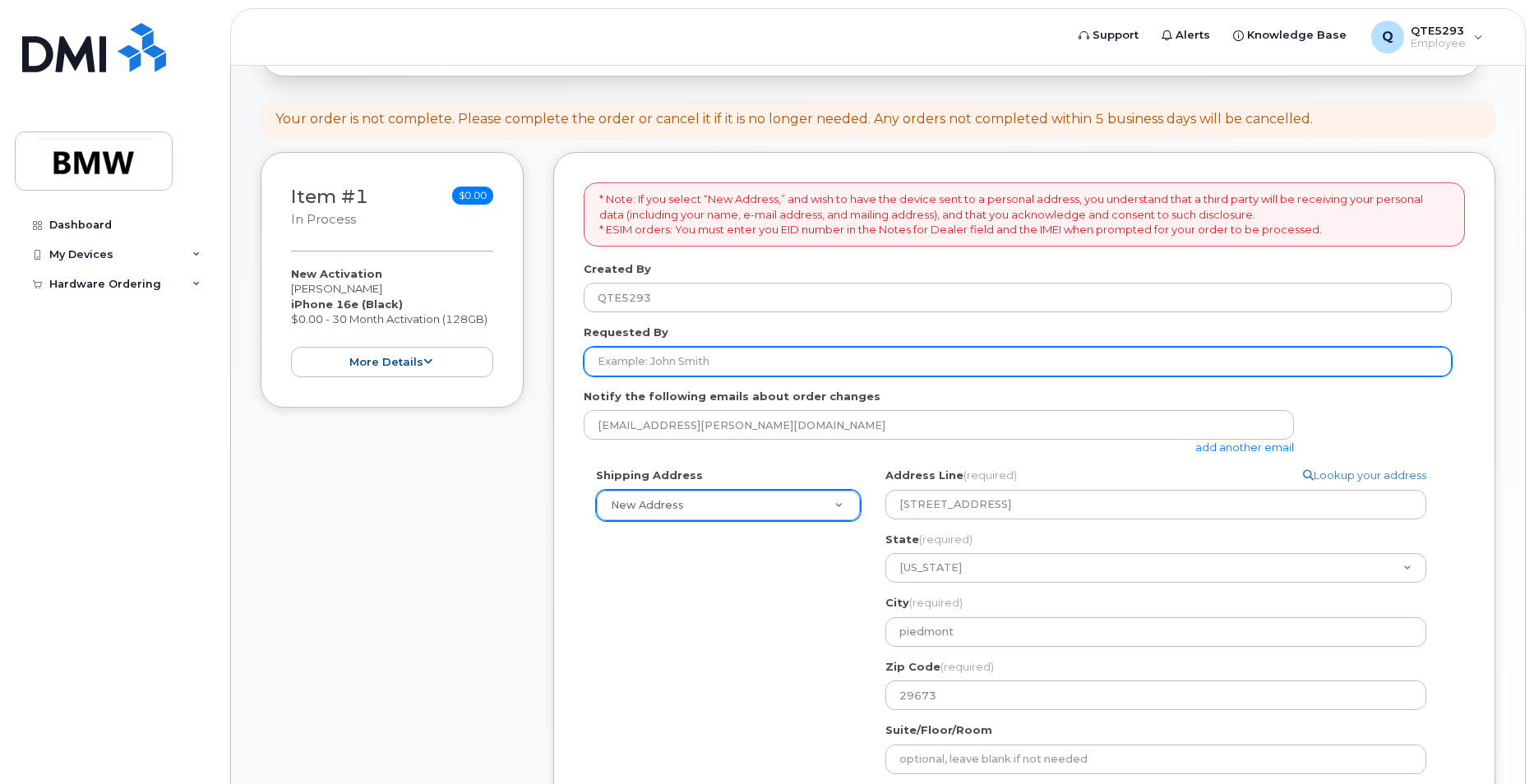
click at [761, 372] on input "Requested By" at bounding box center [1017, 361] width 868 height 30
type input "Caleb Clement"
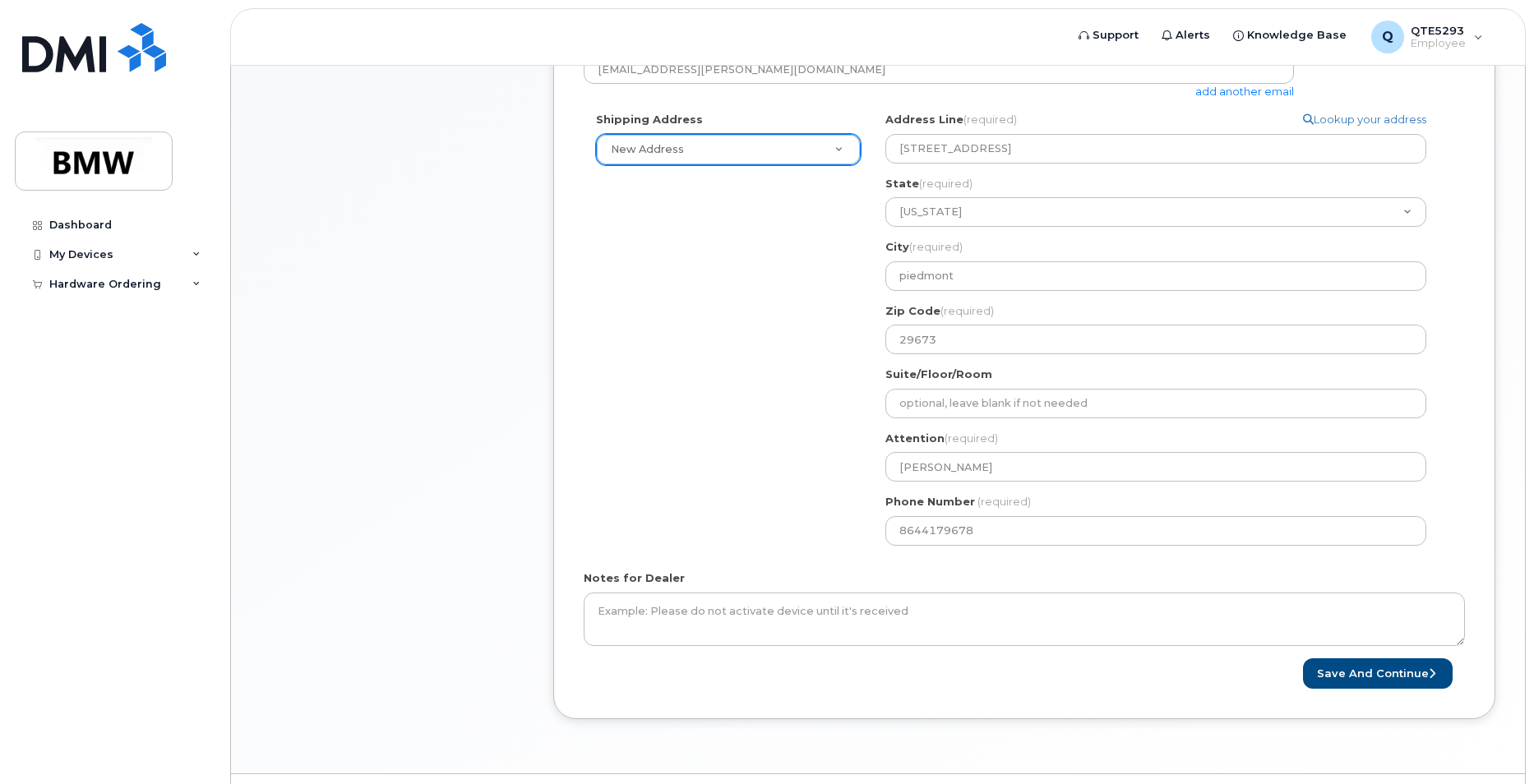
scroll to position [628, 0]
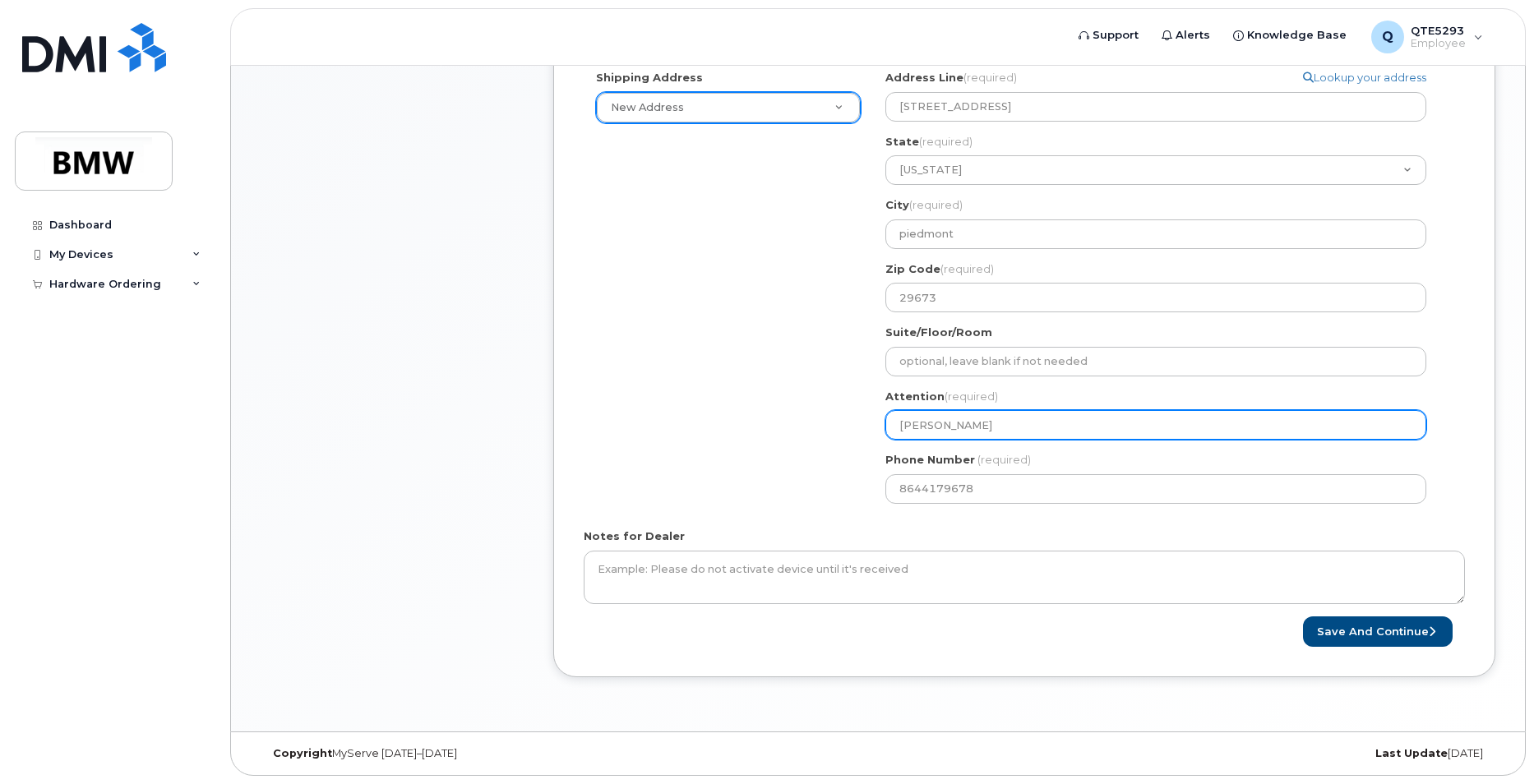
click at [1050, 423] on input "Joe Collins" at bounding box center [1156, 424] width 541 height 30
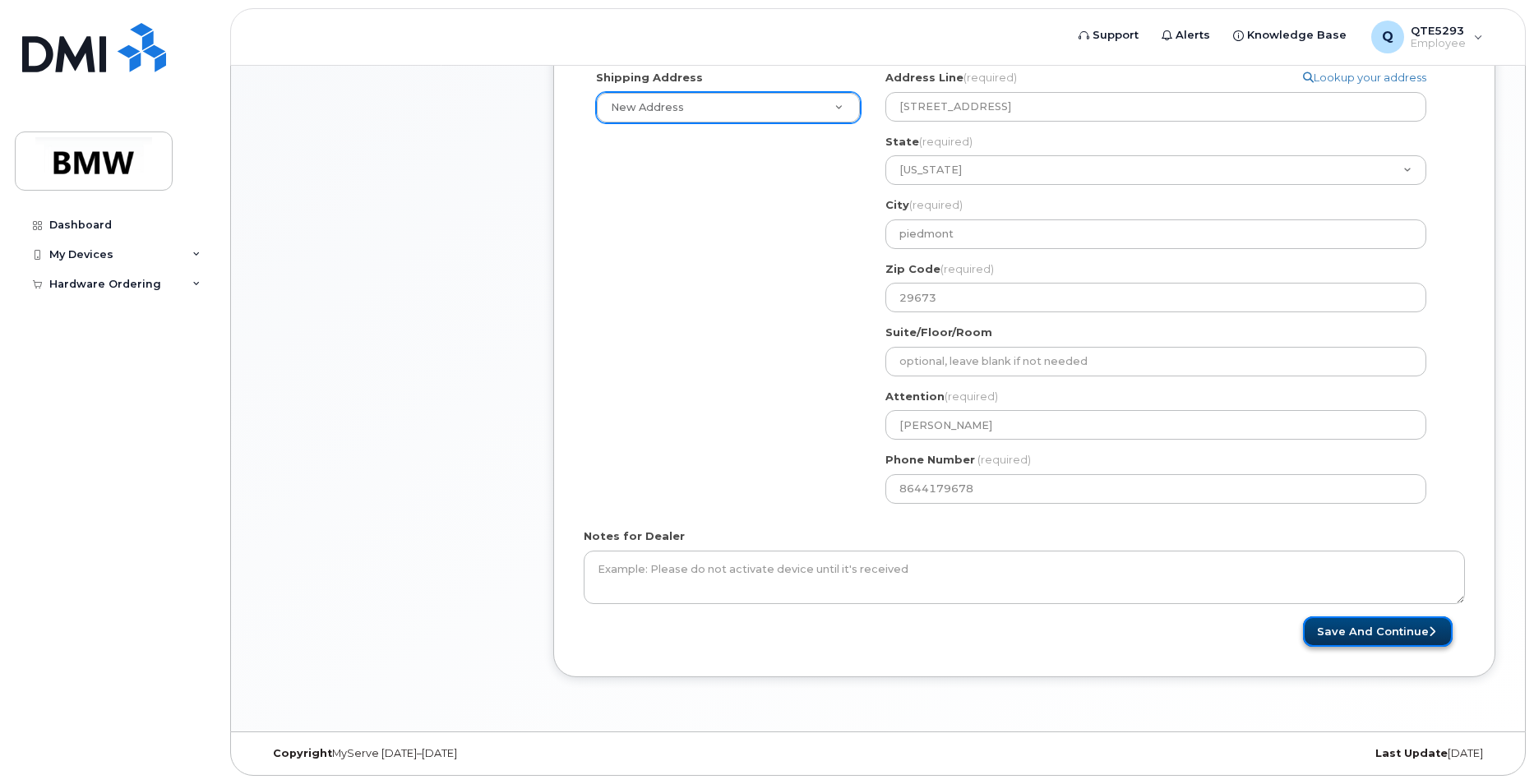
click at [1362, 631] on button "Save and Continue" at bounding box center [1378, 632] width 150 height 31
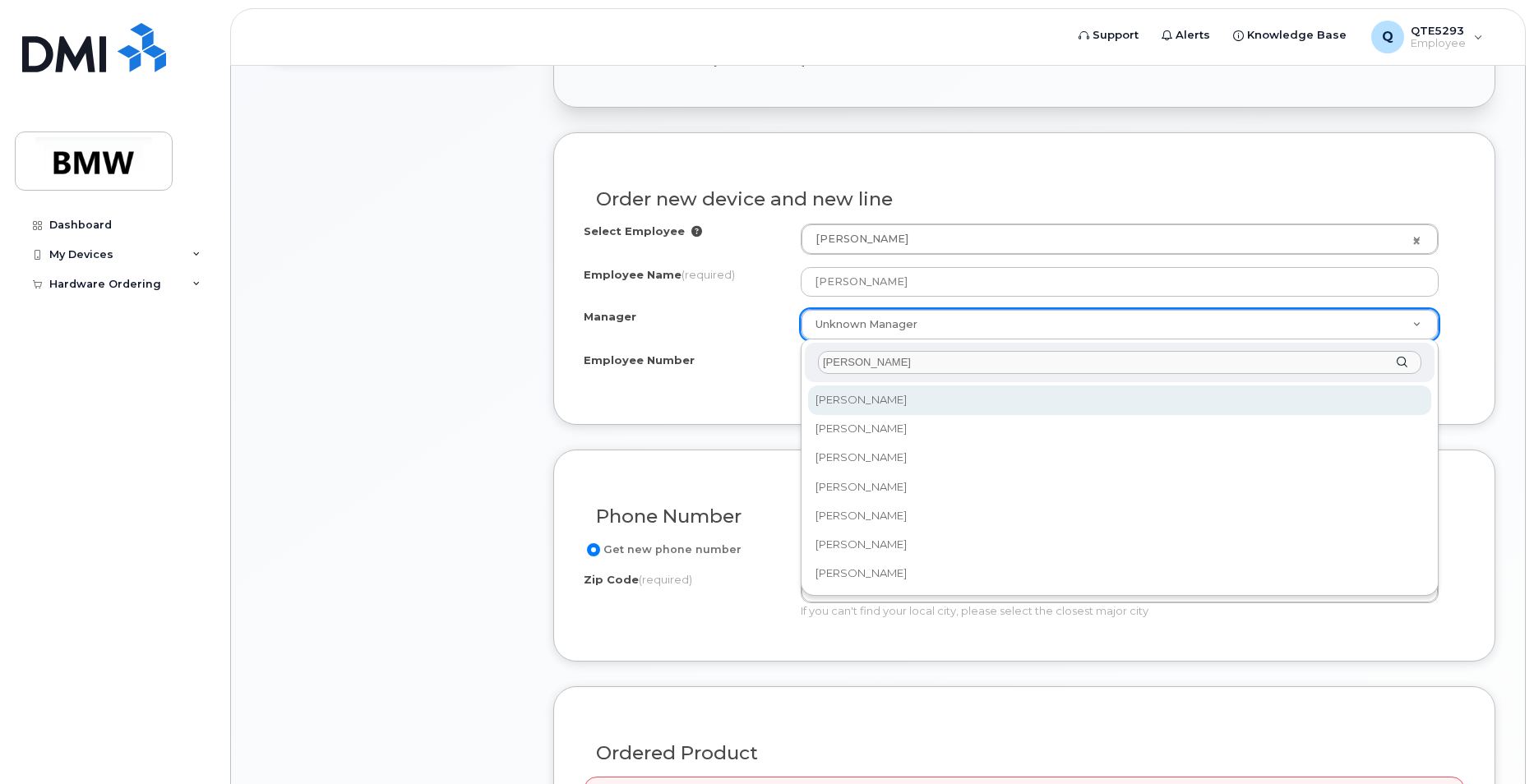
type input "joe"
select select "1899702"
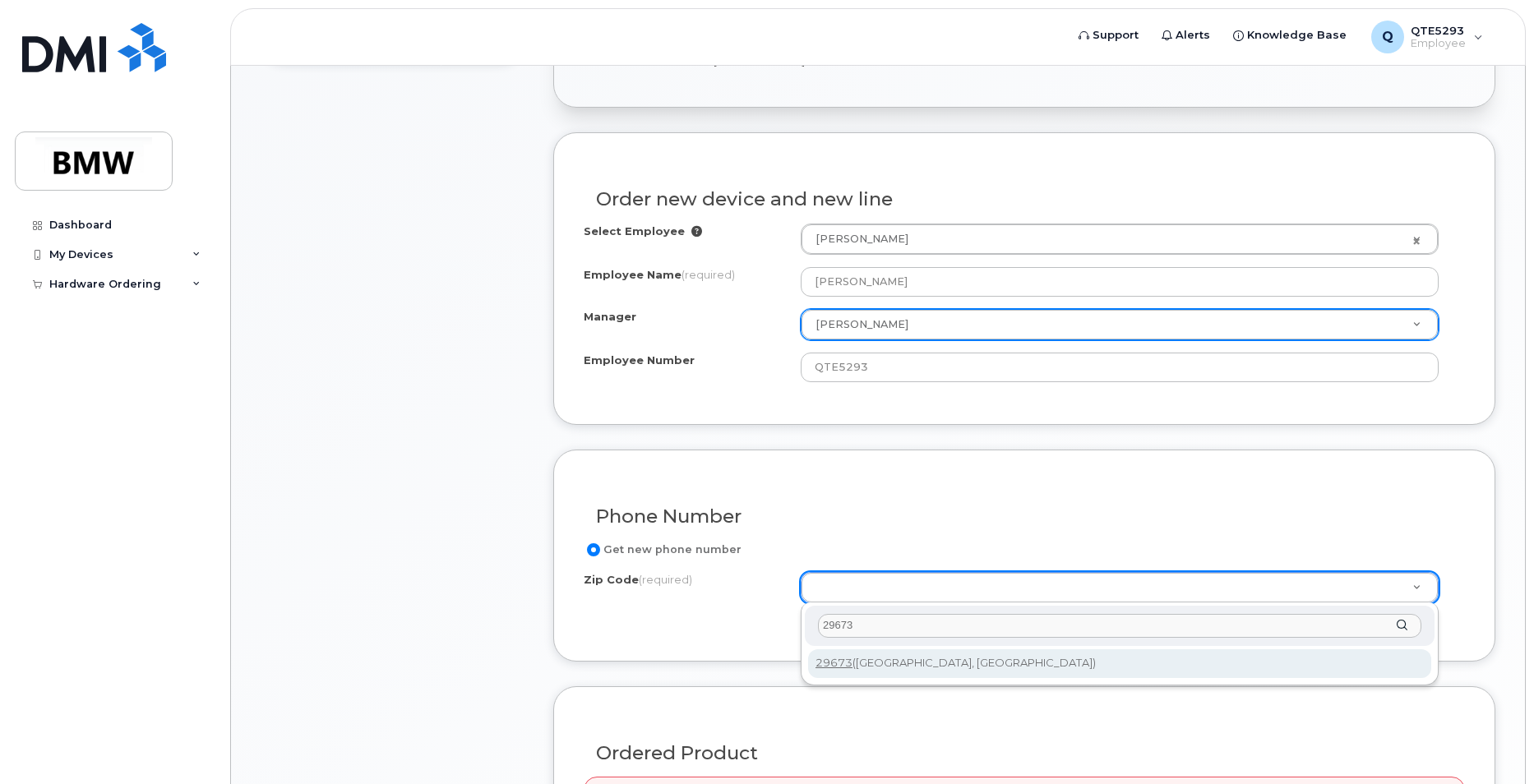
type input "29673"
type input "29673 (Piedmont, SC)"
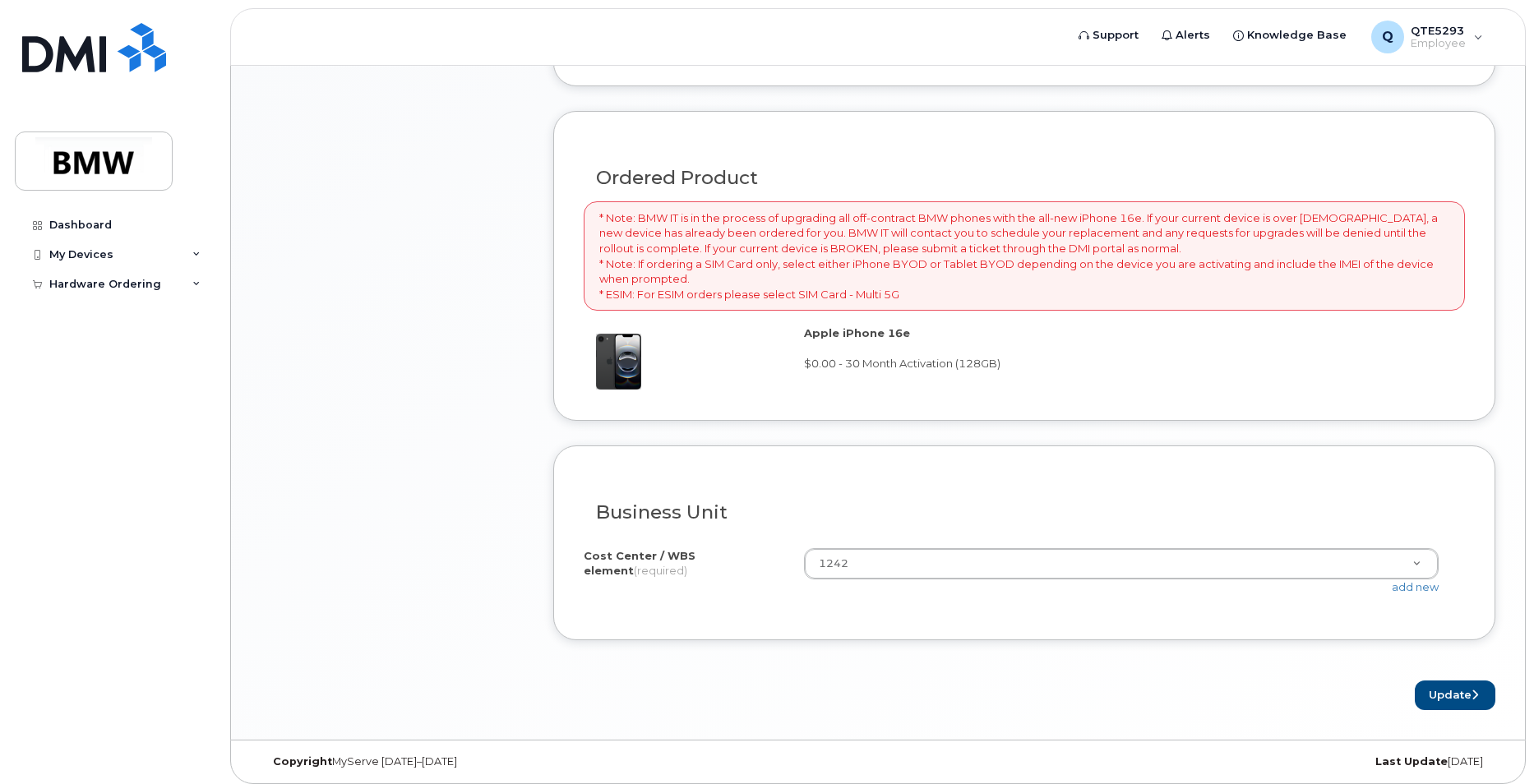
scroll to position [1159, 0]
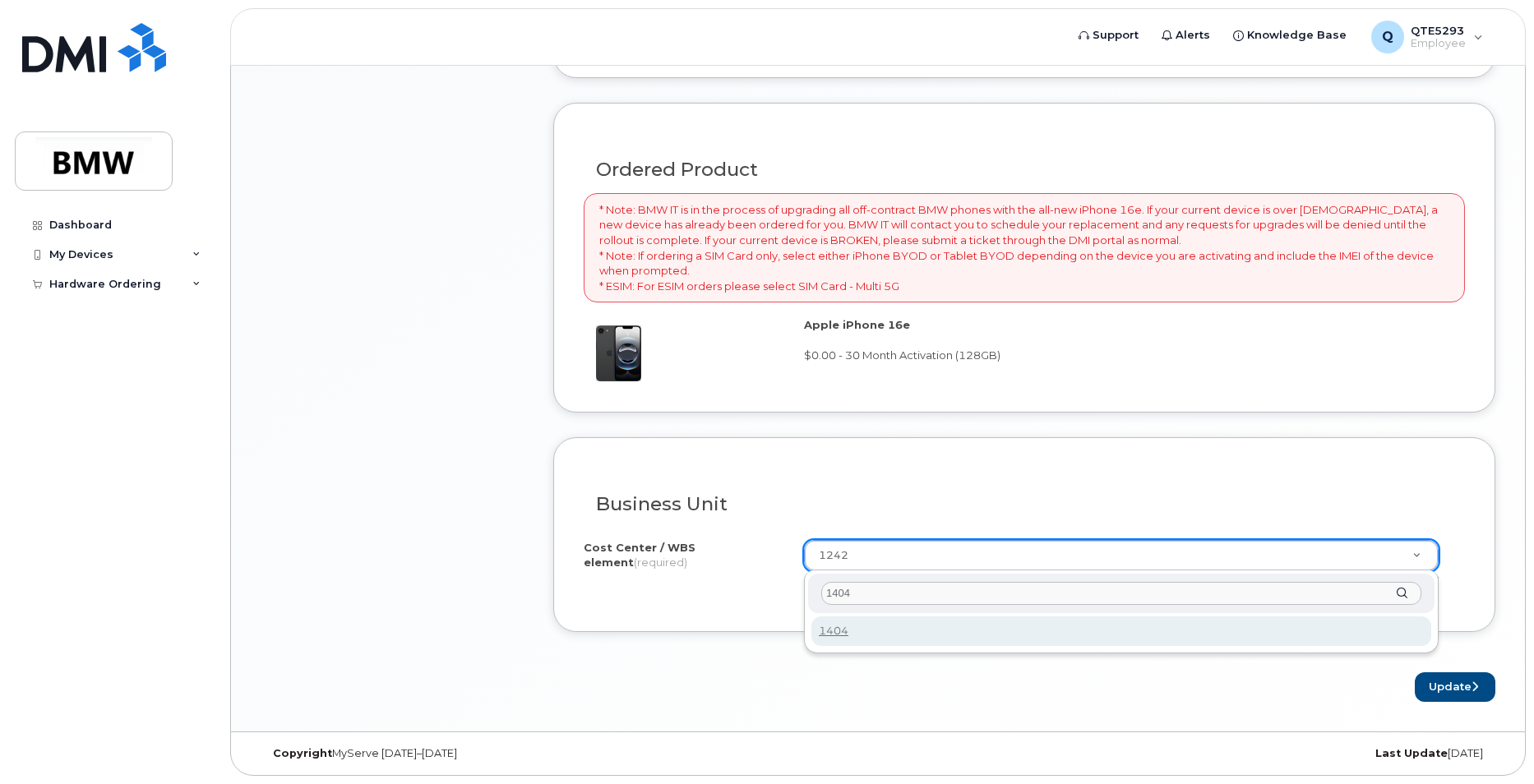
type input "1404"
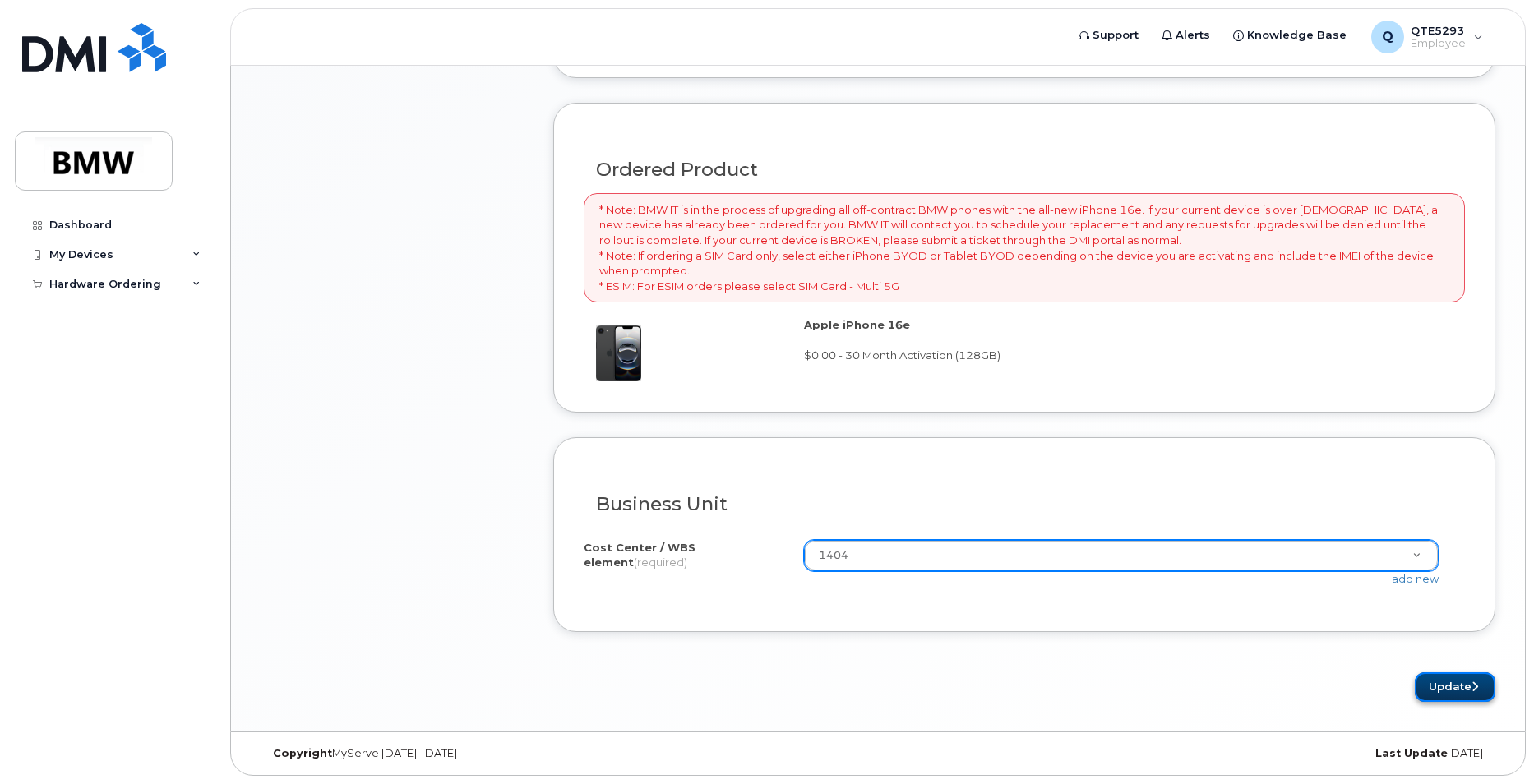
click at [1439, 690] on button "Update" at bounding box center [1455, 688] width 81 height 31
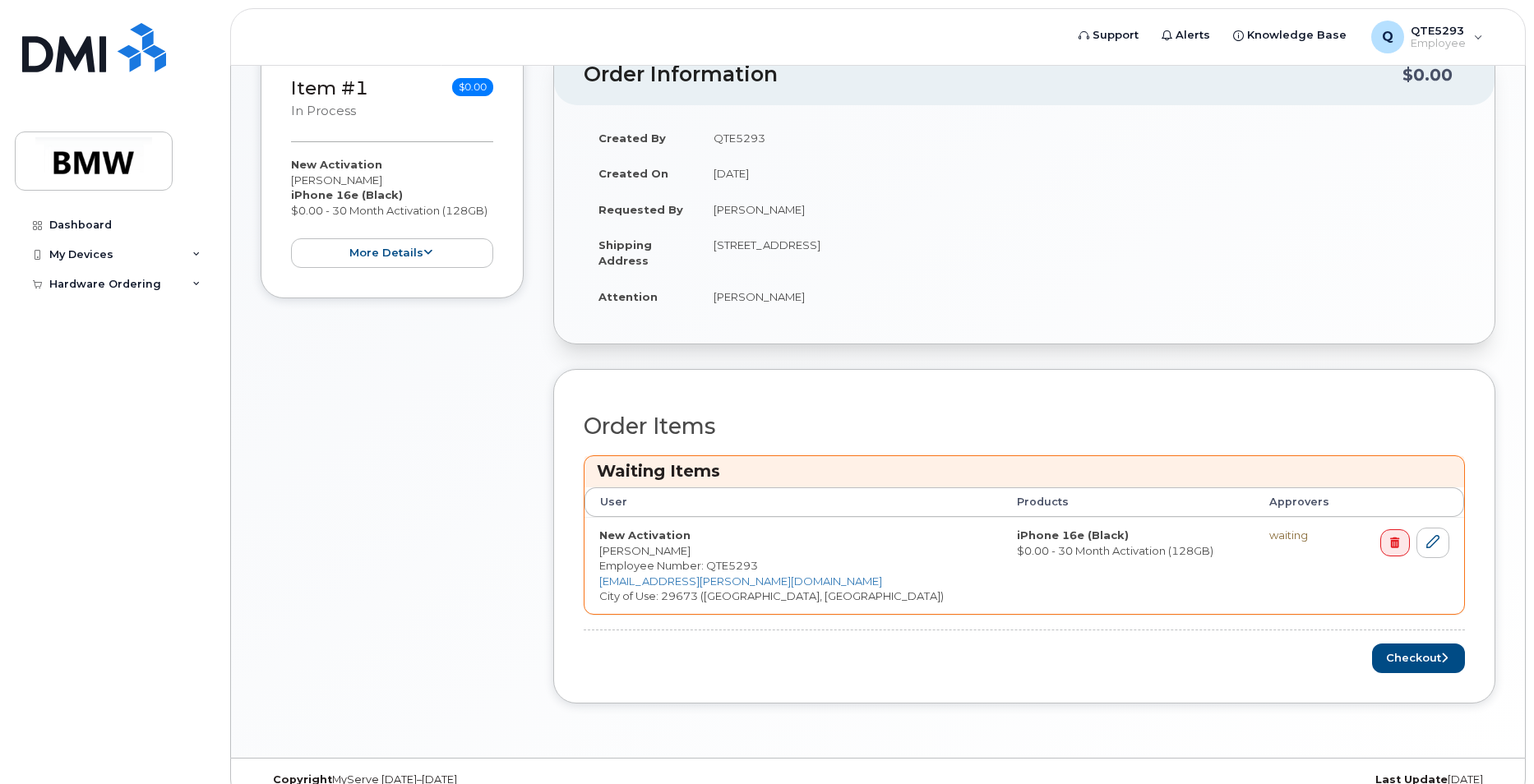
scroll to position [435, 0]
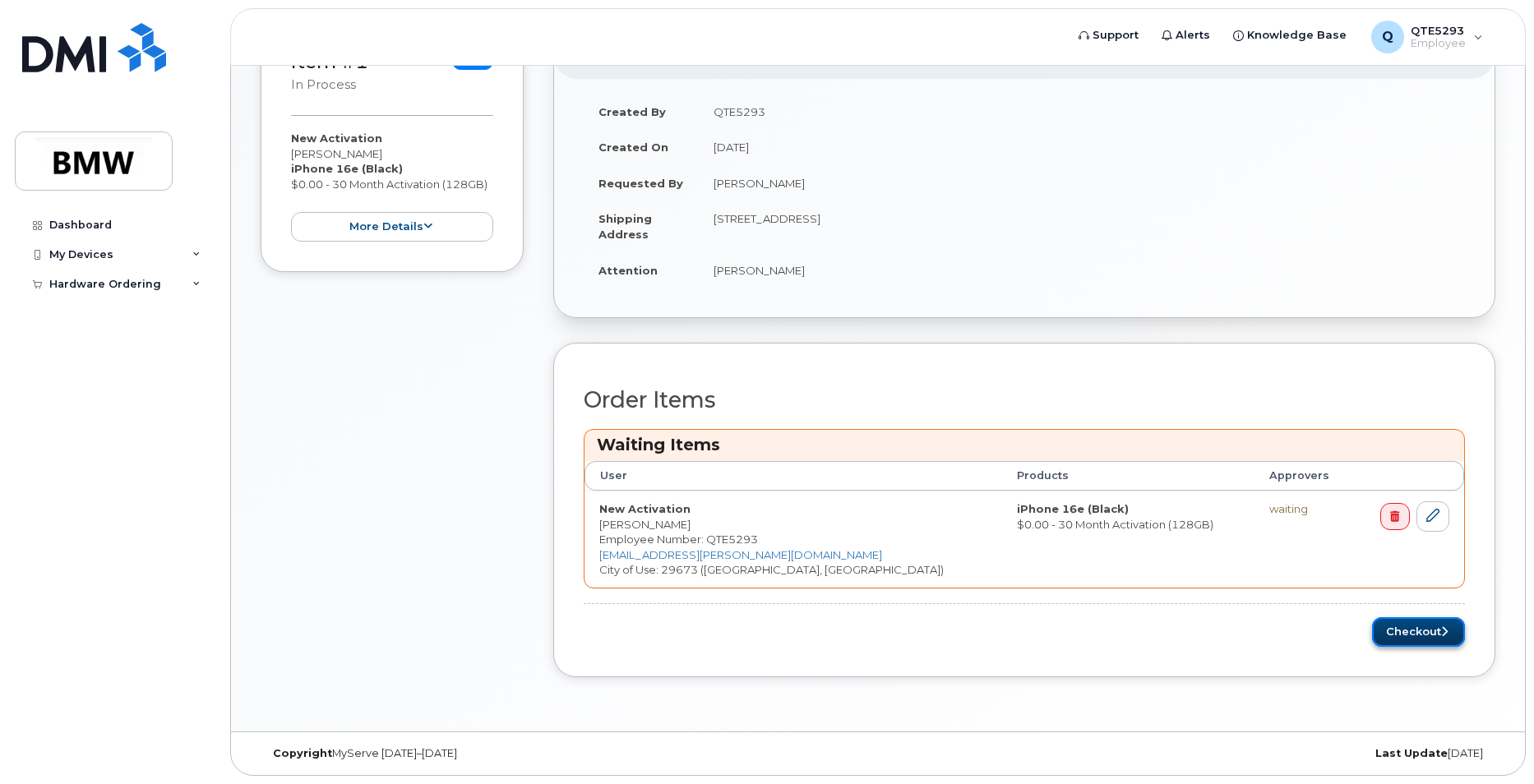
click at [1410, 626] on button "Checkout" at bounding box center [1418, 633] width 93 height 31
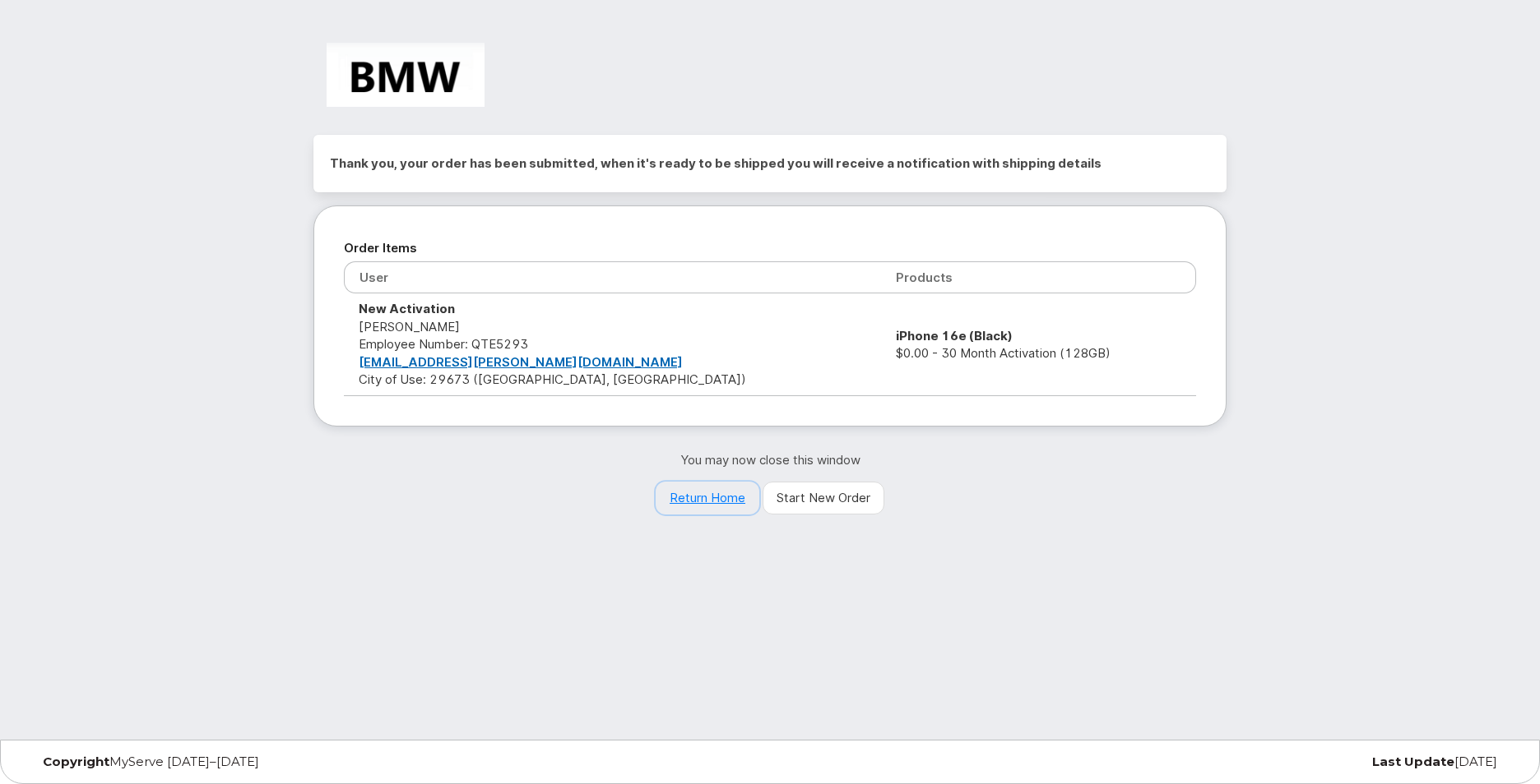
click at [714, 489] on link "Return Home" at bounding box center [708, 498] width 104 height 33
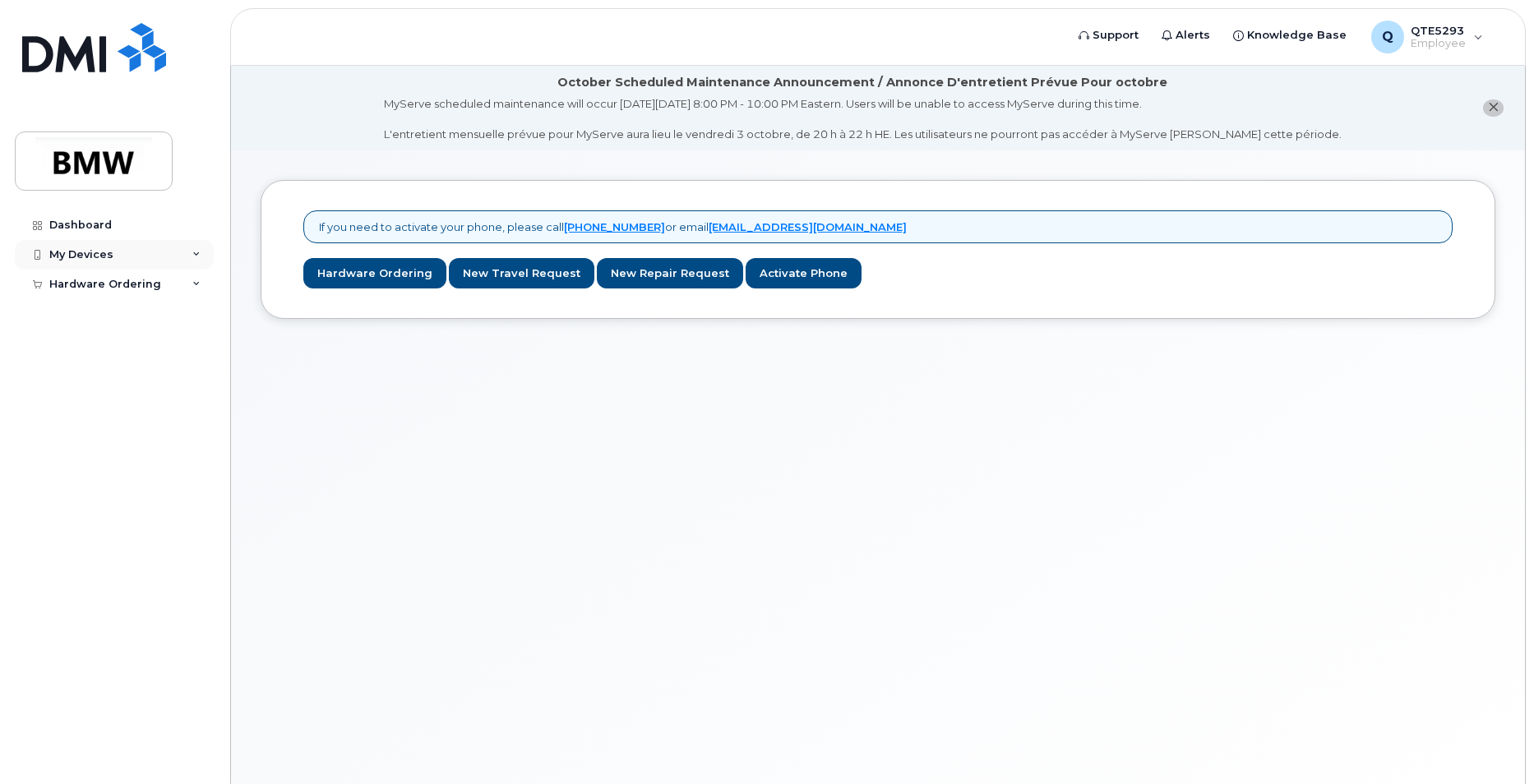
click at [154, 256] on div "My Devices" at bounding box center [114, 254] width 199 height 30
